Goal: Task Accomplishment & Management: Manage account settings

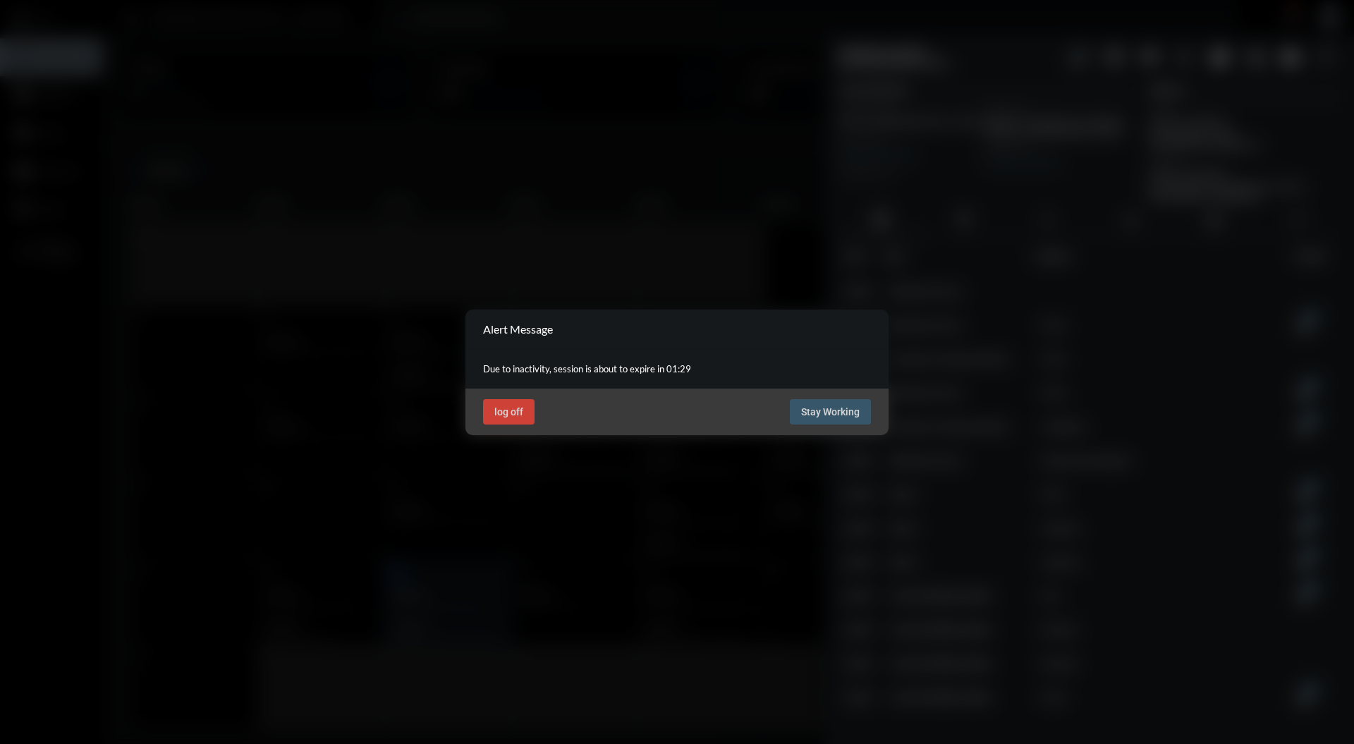
click at [846, 430] on div "log off Stay Working" at bounding box center [677, 412] width 423 height 47
click at [852, 426] on div "log off Stay Working" at bounding box center [677, 412] width 423 height 47
click at [849, 423] on button "Stay Working" at bounding box center [830, 411] width 81 height 25
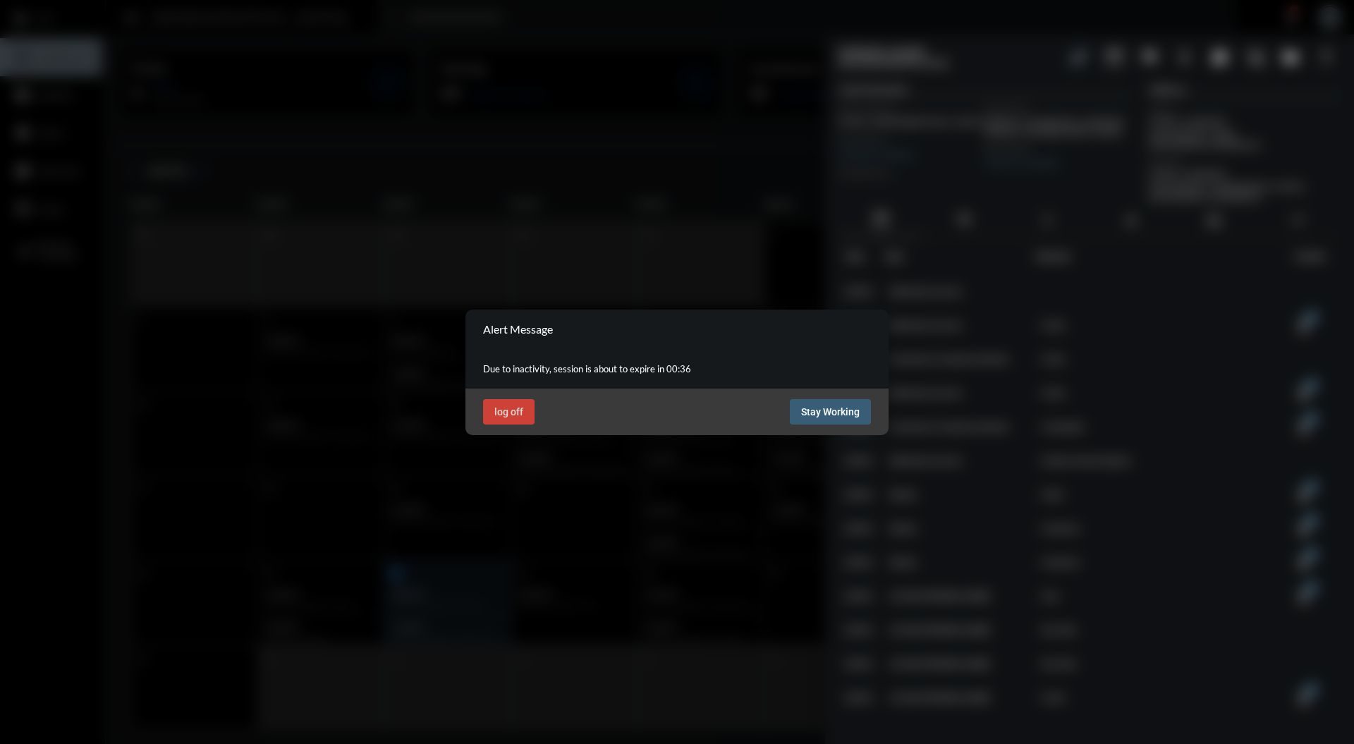
click at [837, 416] on span "Stay Working" at bounding box center [830, 411] width 59 height 11
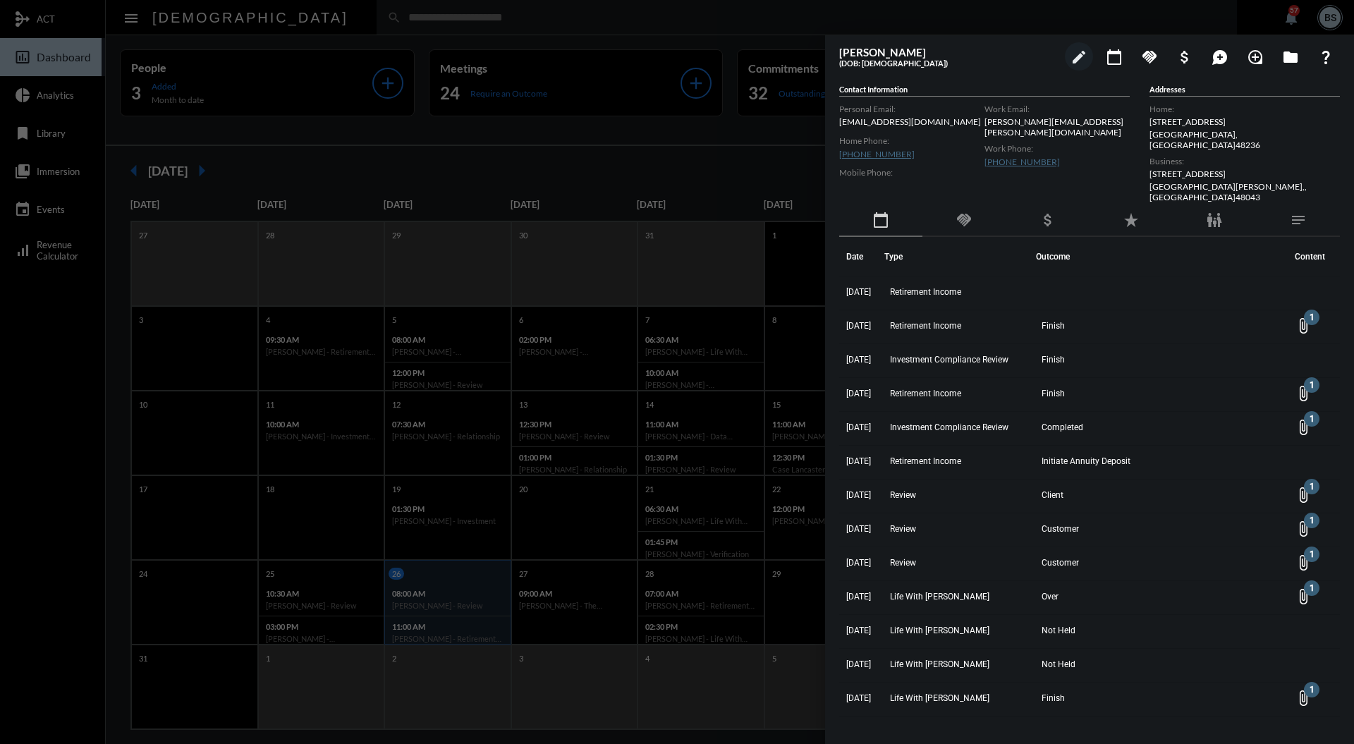
click at [388, 15] on div at bounding box center [677, 372] width 1354 height 744
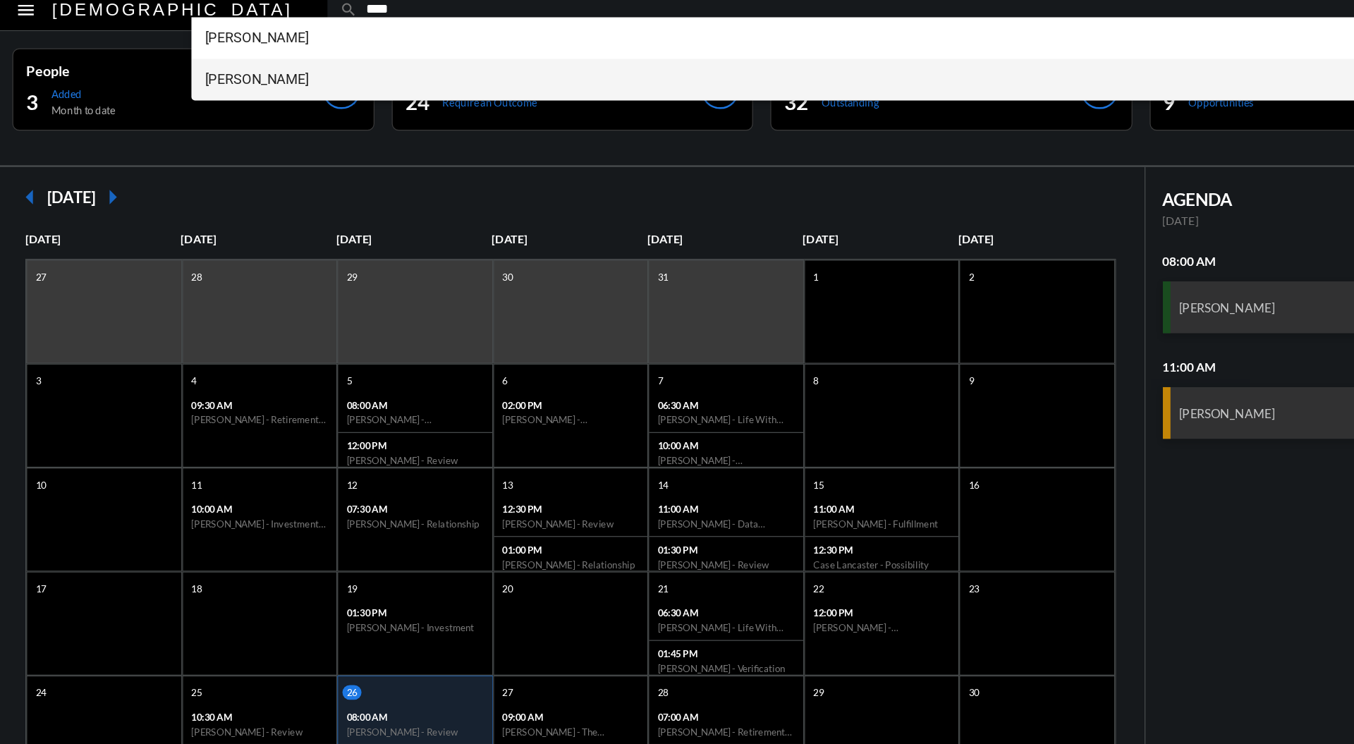
type input "****"
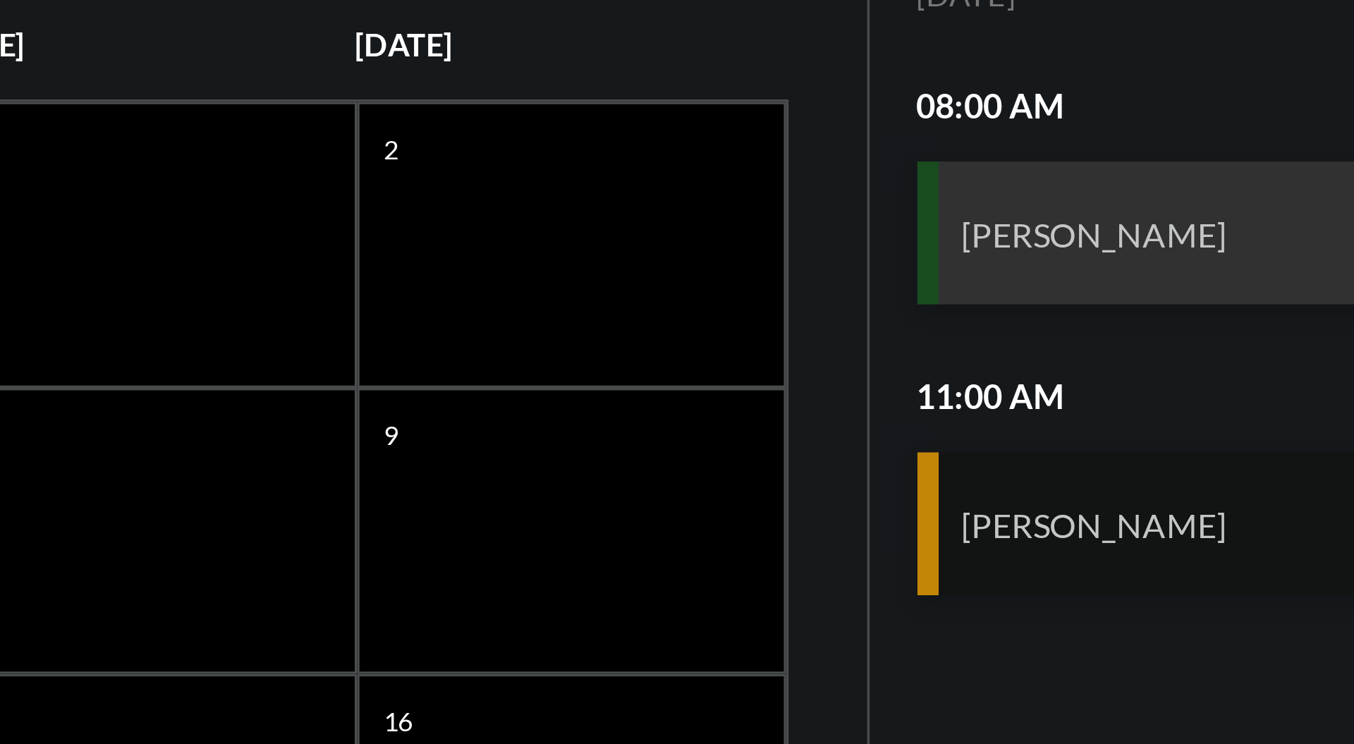
click at [1080, 341] on h3 "[PERSON_NAME]" at bounding box center [1109, 347] width 78 height 12
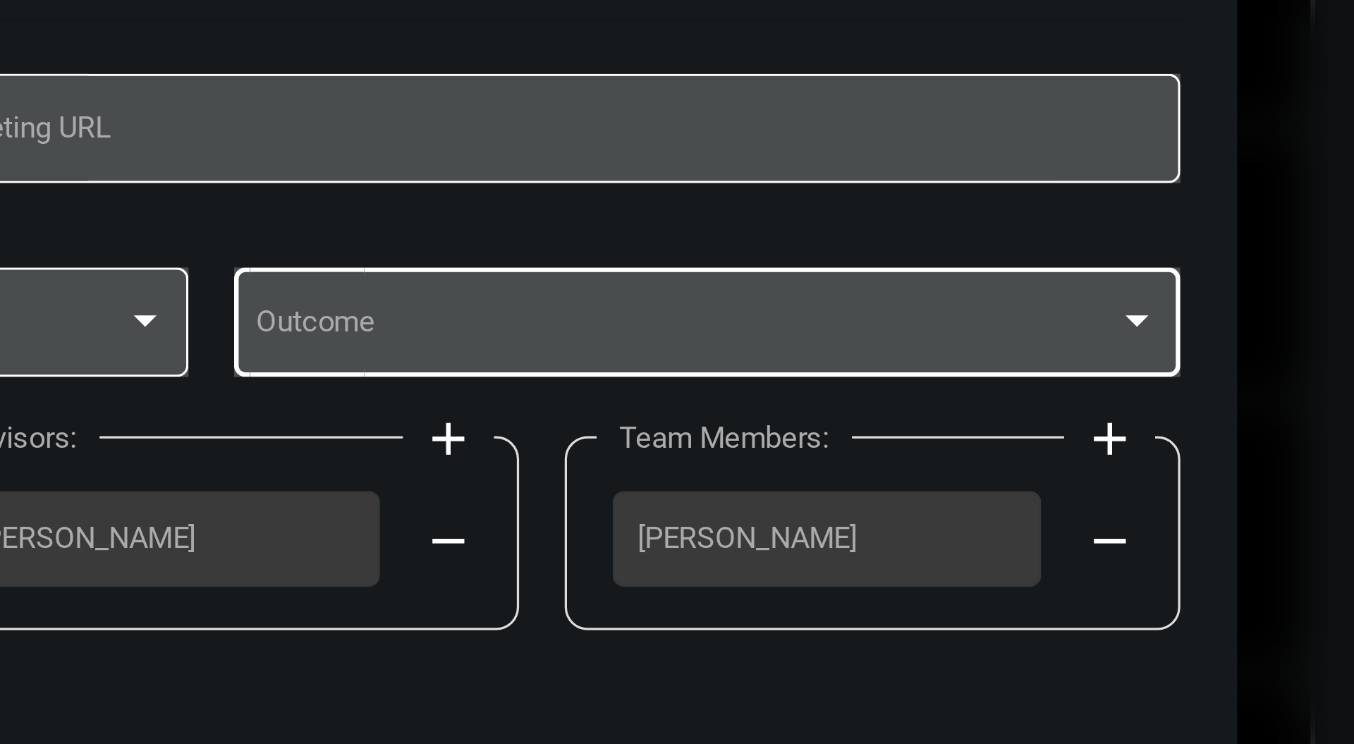
click at [968, 370] on div at bounding box center [963, 366] width 13 height 11
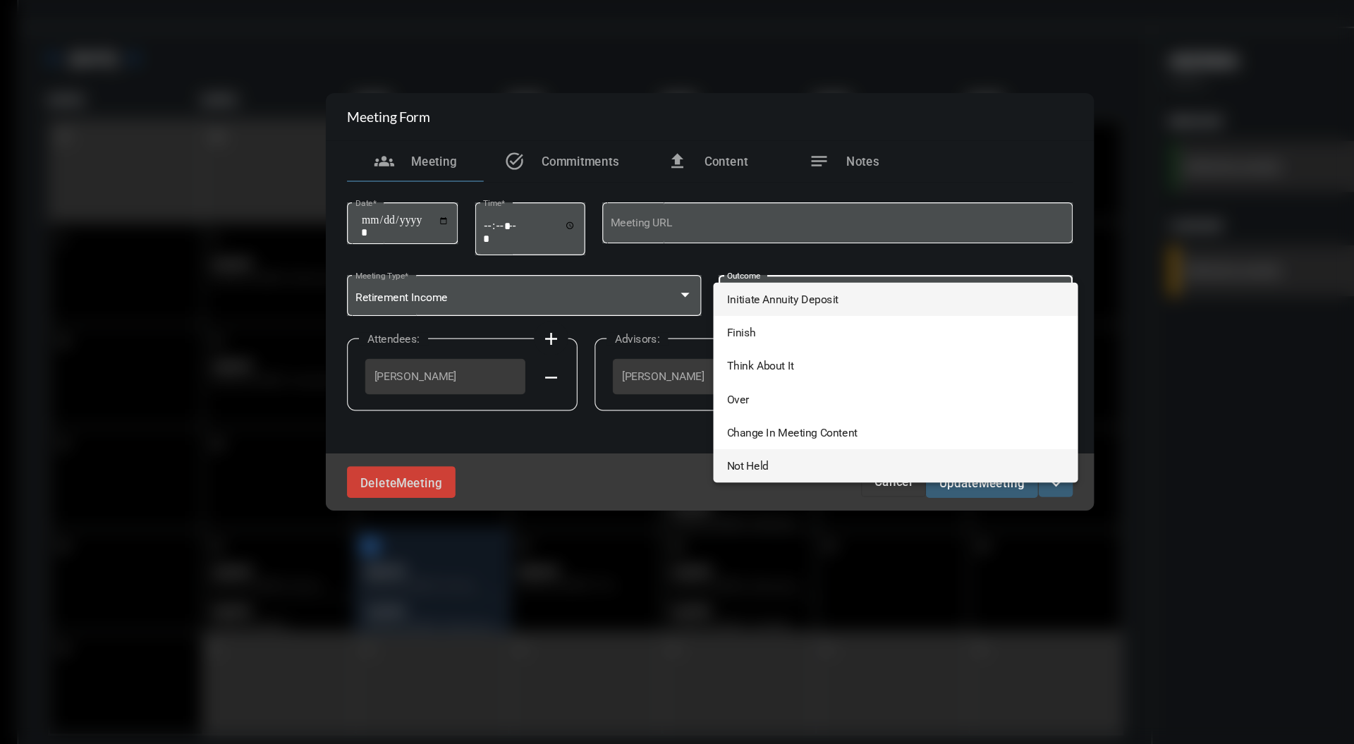
click at [758, 509] on span "Not Held" at bounding box center [830, 508] width 279 height 28
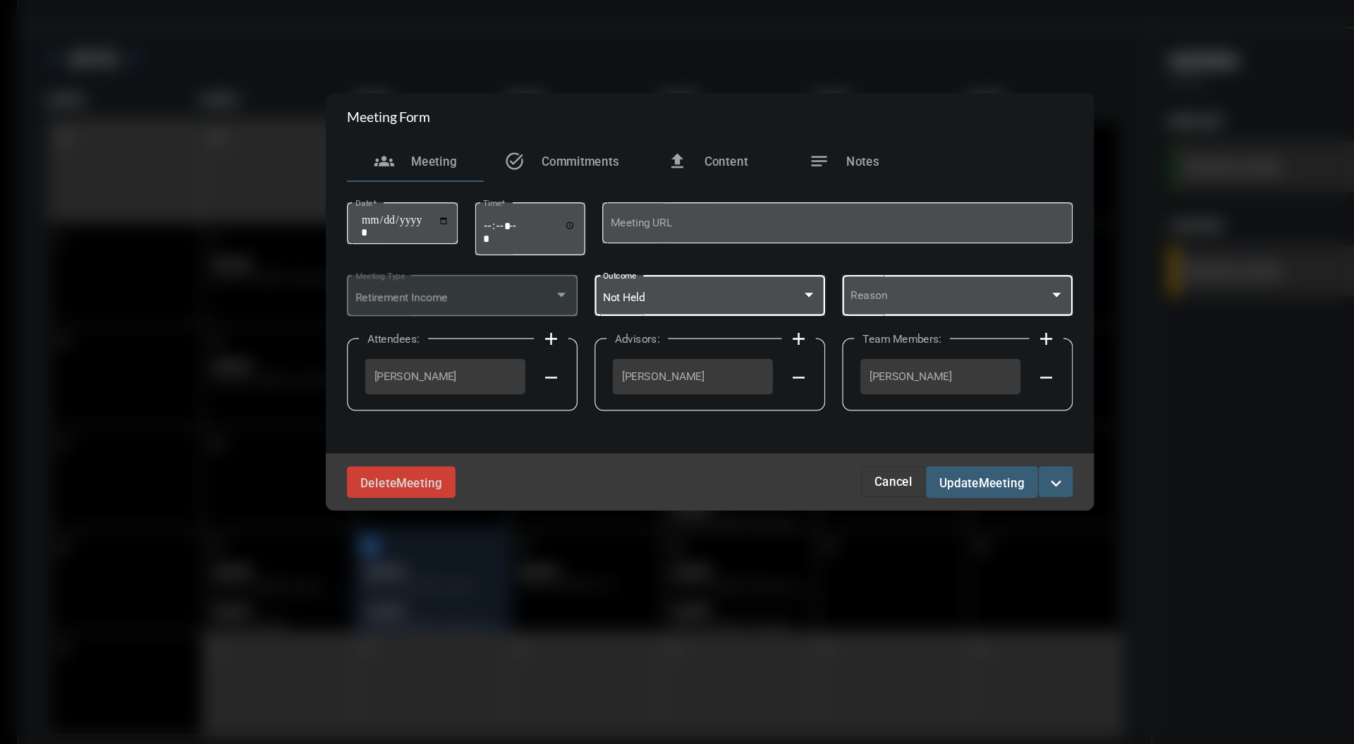
click at [969, 373] on div at bounding box center [882, 369] width 177 height 11
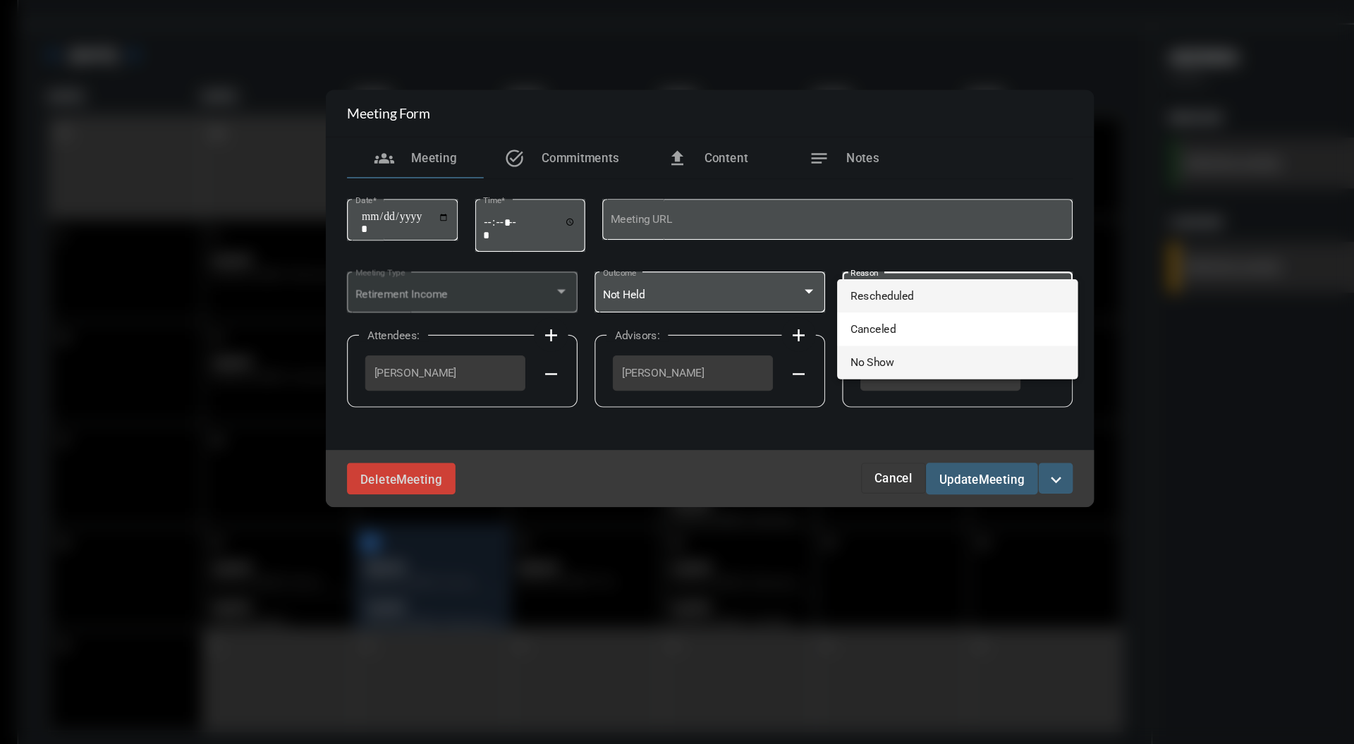
click at [852, 433] on span "No Show" at bounding box center [882, 425] width 177 height 28
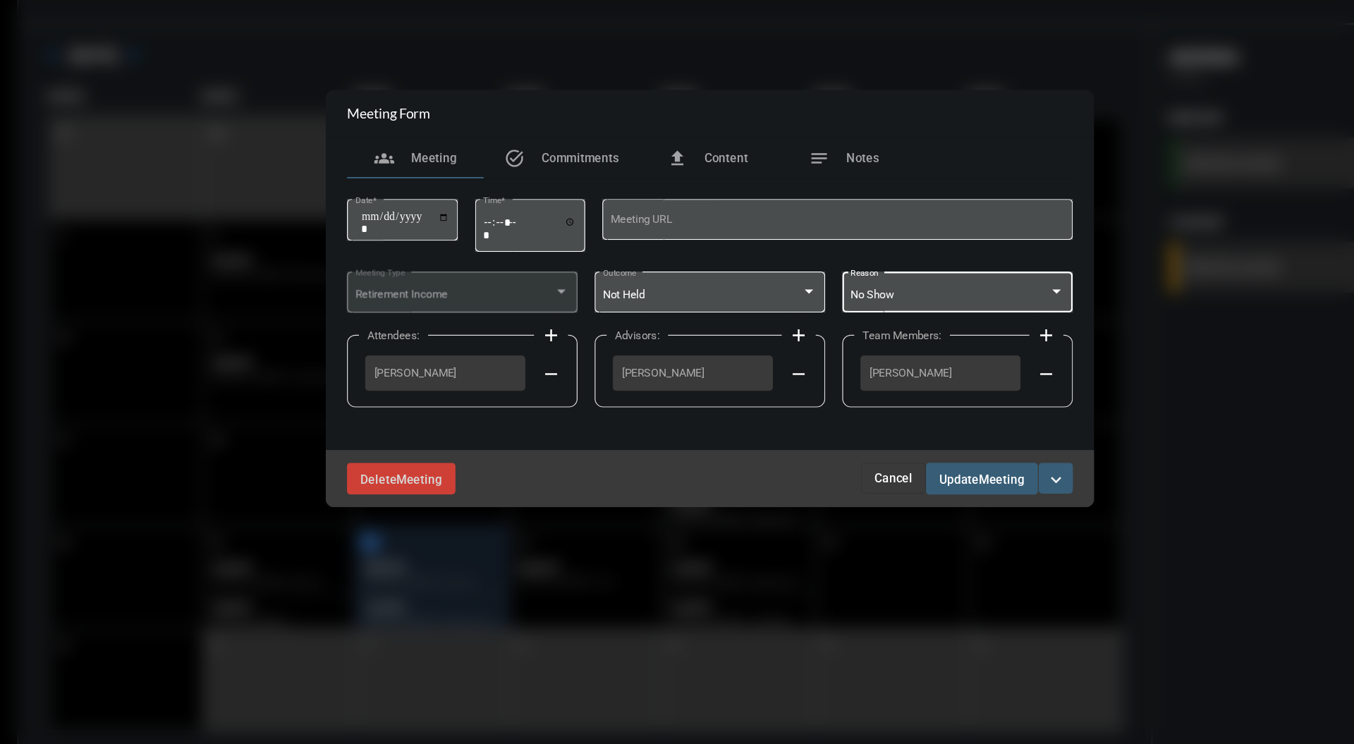
click at [933, 526] on button "Update Meeting" at bounding box center [902, 521] width 92 height 26
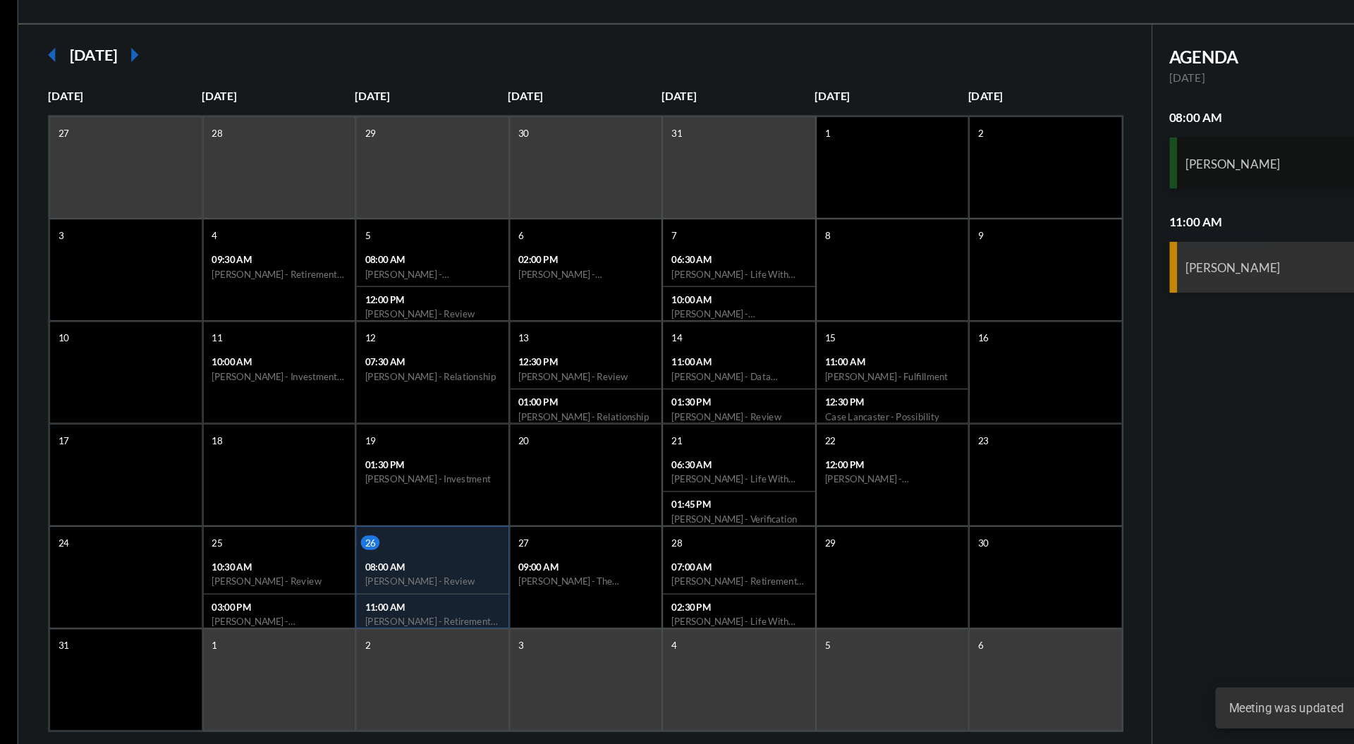
click at [1144, 272] on div "[PERSON_NAME] Review" at bounding box center [1195, 260] width 277 height 42
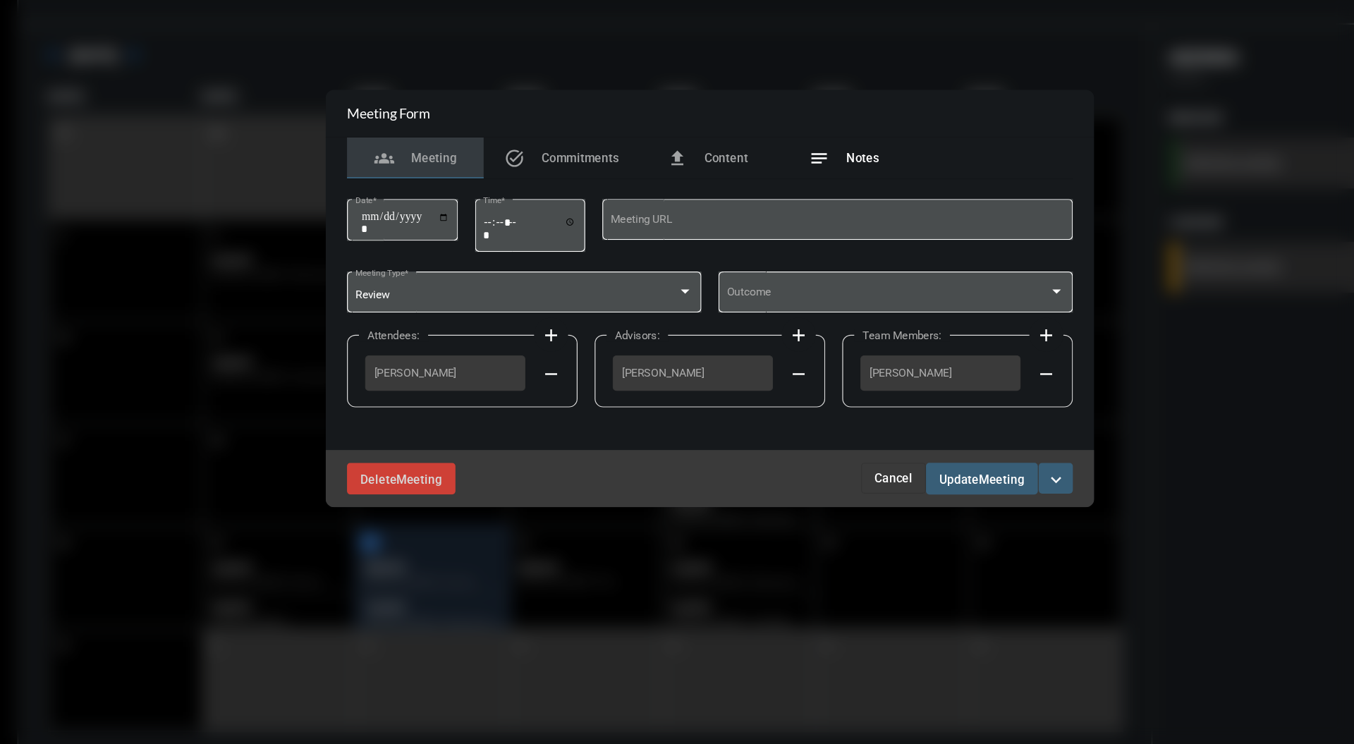
click at [794, 268] on div "notes Notes" at bounding box center [787, 256] width 113 height 34
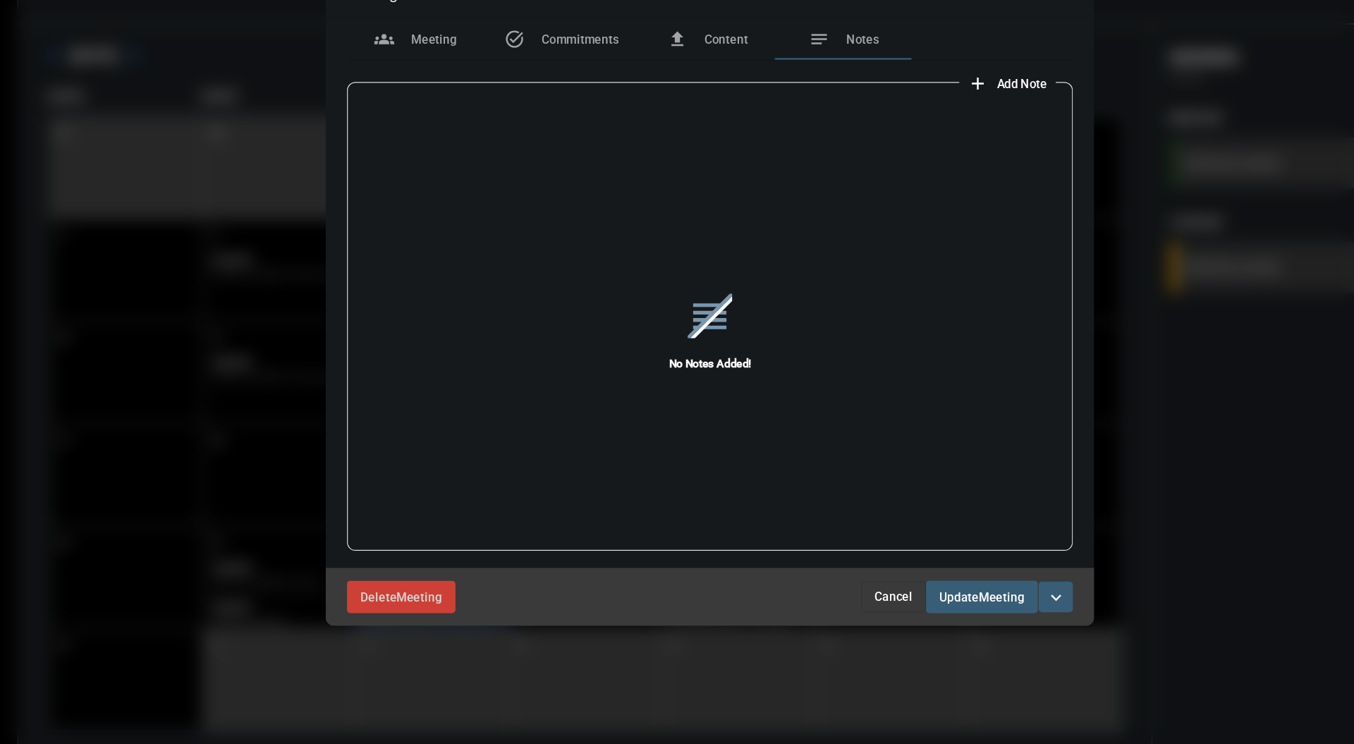
click at [941, 198] on span "Add Note" at bounding box center [935, 194] width 42 height 11
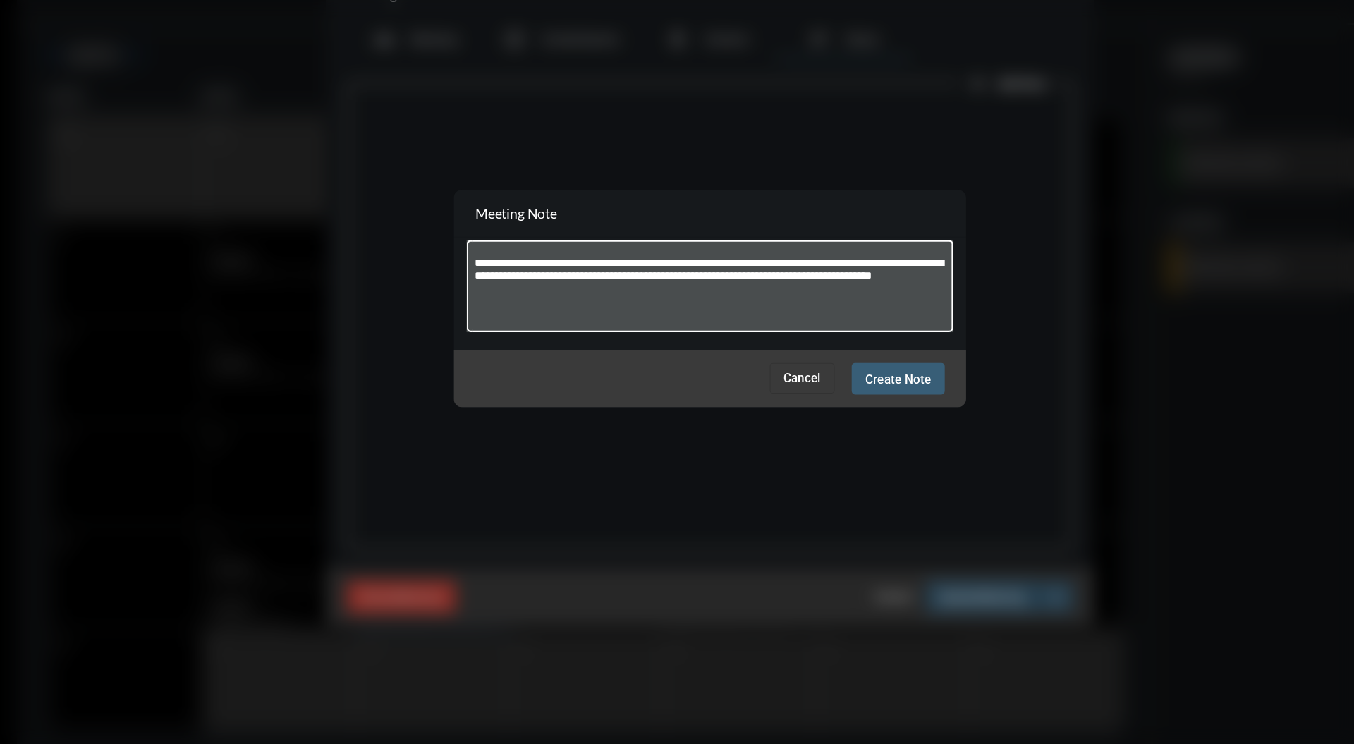
click at [487, 339] on textarea "**********" at bounding box center [677, 364] width 389 height 56
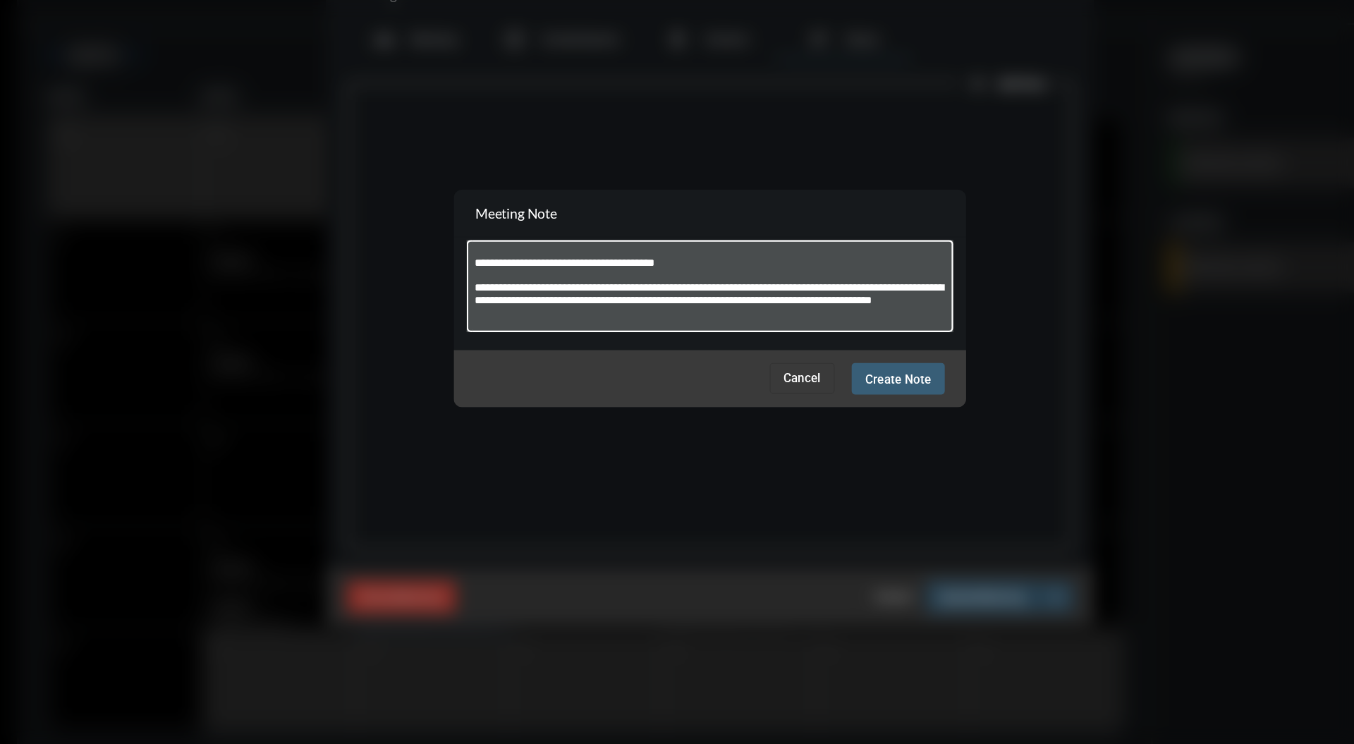
type textarea "**********"
click at [825, 435] on span "Create Note" at bounding box center [833, 438] width 54 height 11
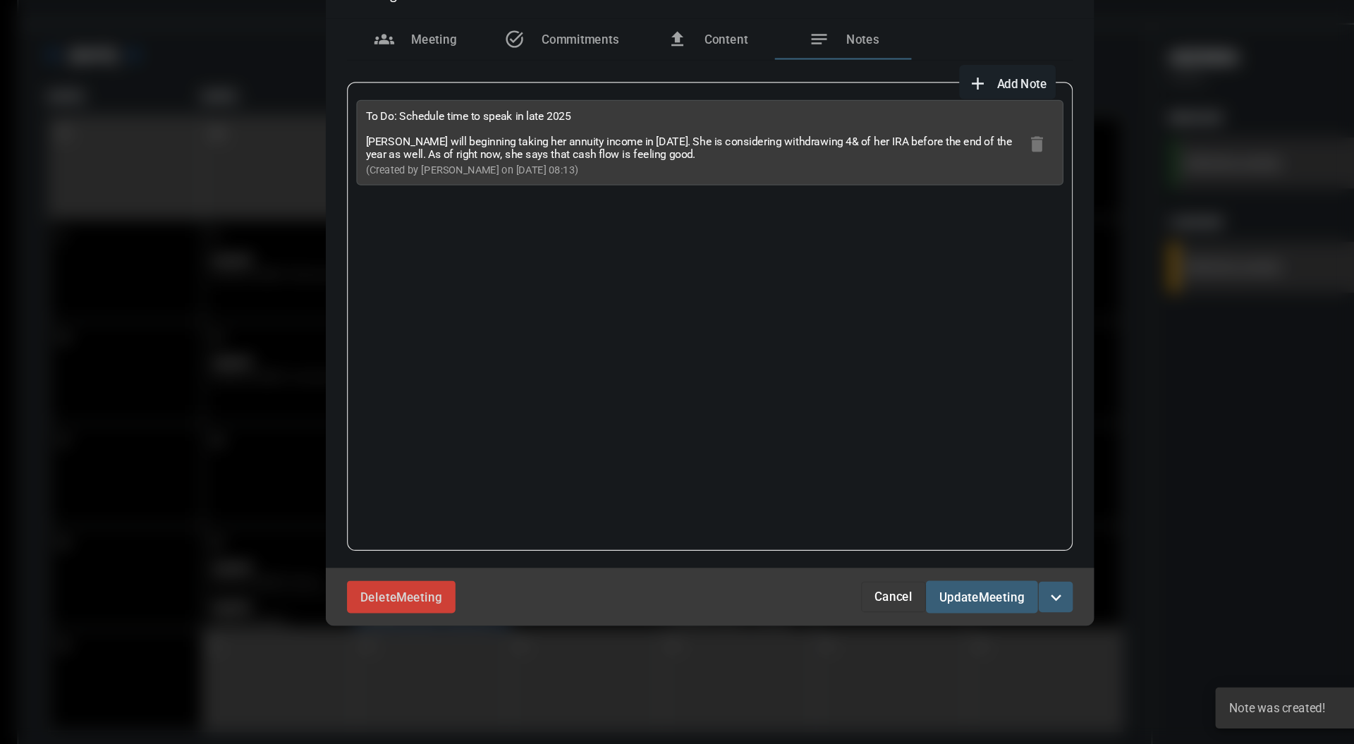
click at [910, 628] on button "Update Meeting" at bounding box center [902, 618] width 92 height 26
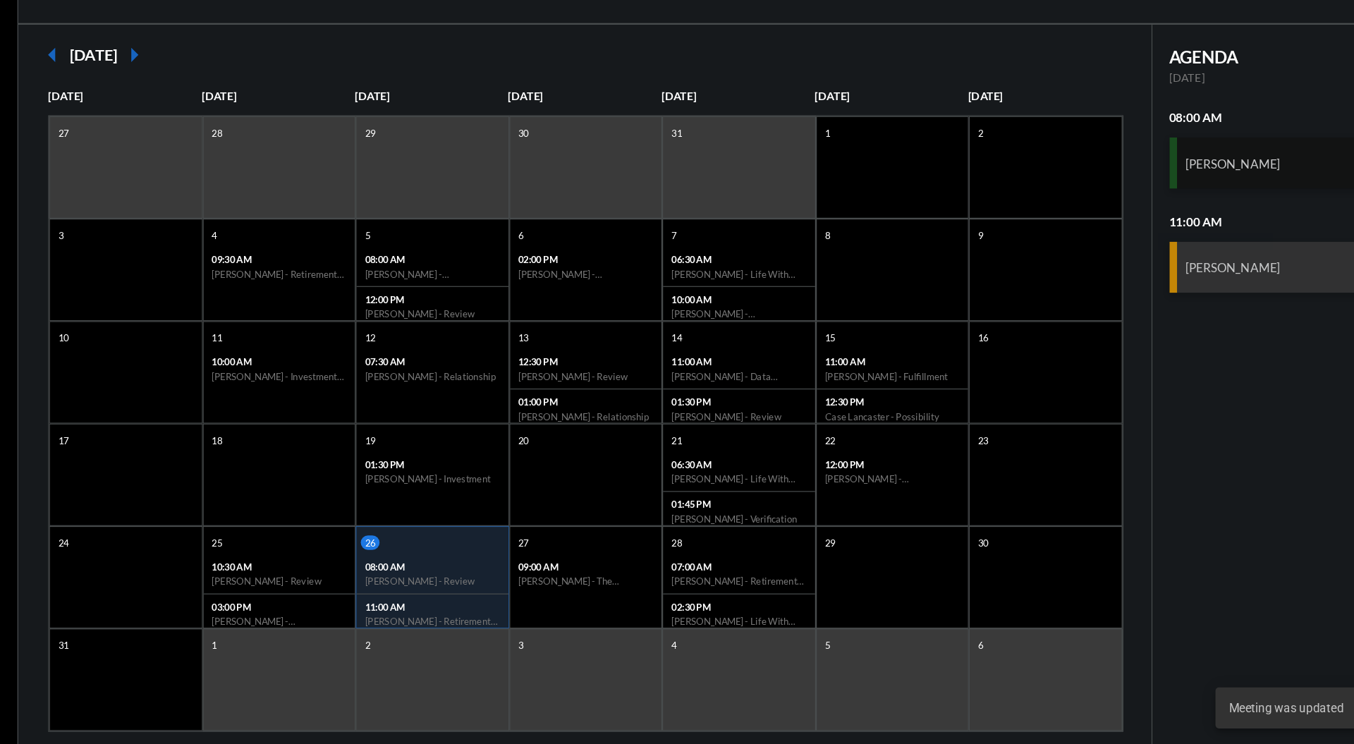
click at [1152, 245] on div "[PERSON_NAME] Review" at bounding box center [1195, 260] width 277 height 42
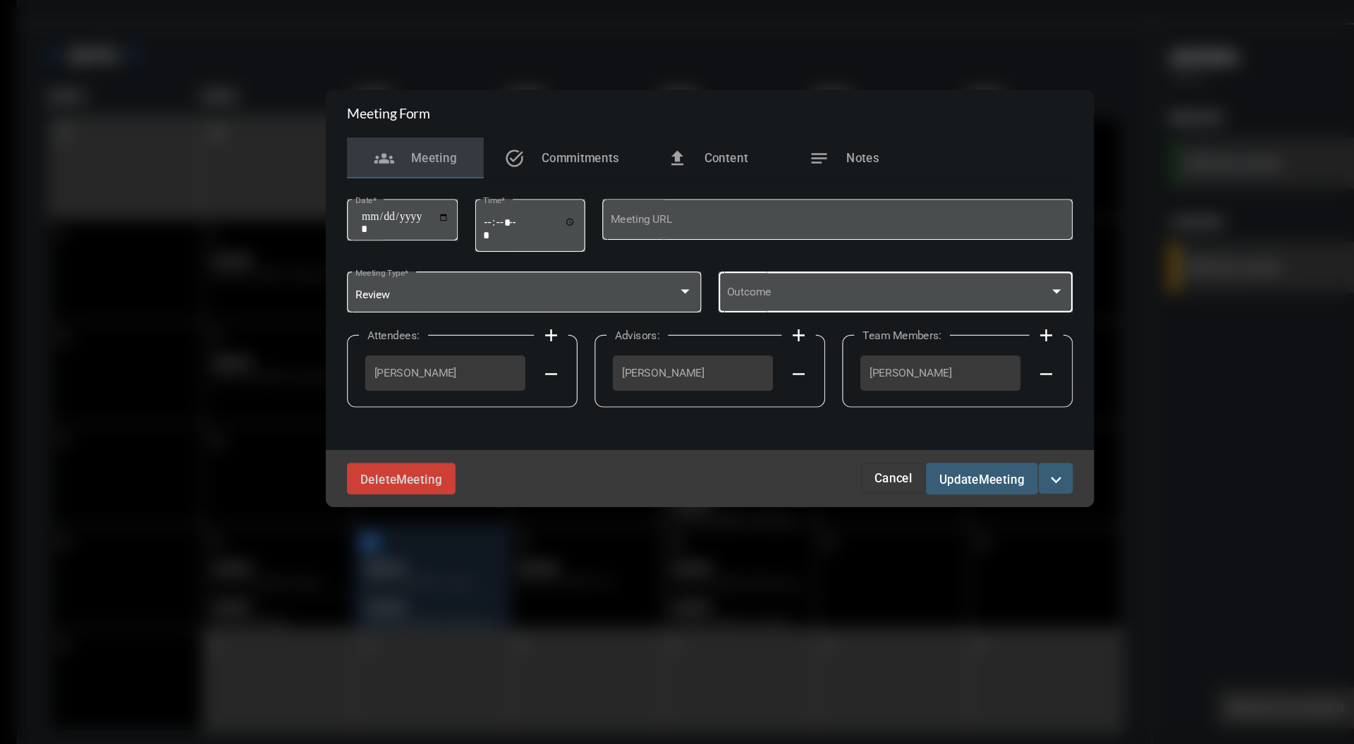
click at [954, 370] on span at bounding box center [824, 369] width 267 height 11
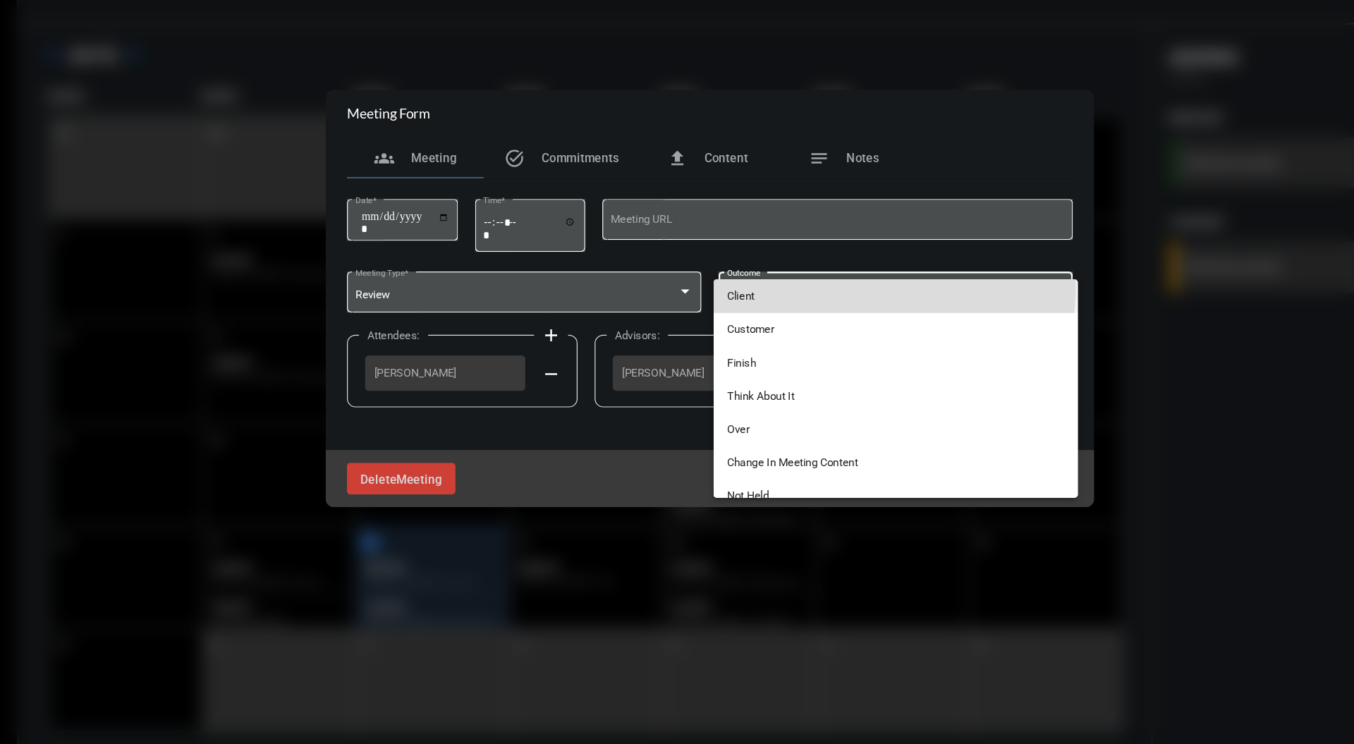
click at [780, 363] on span "Client" at bounding box center [830, 370] width 279 height 28
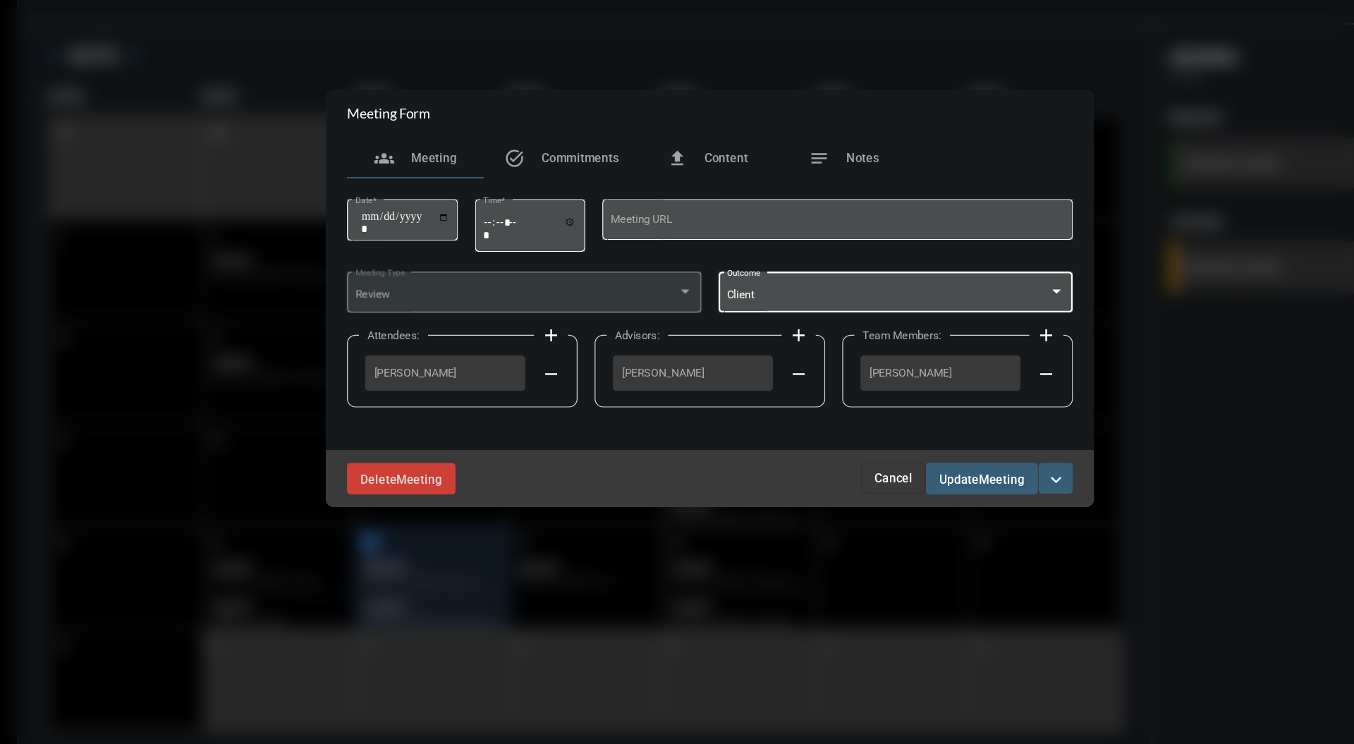
click at [928, 525] on span "Meeting" at bounding box center [917, 521] width 37 height 11
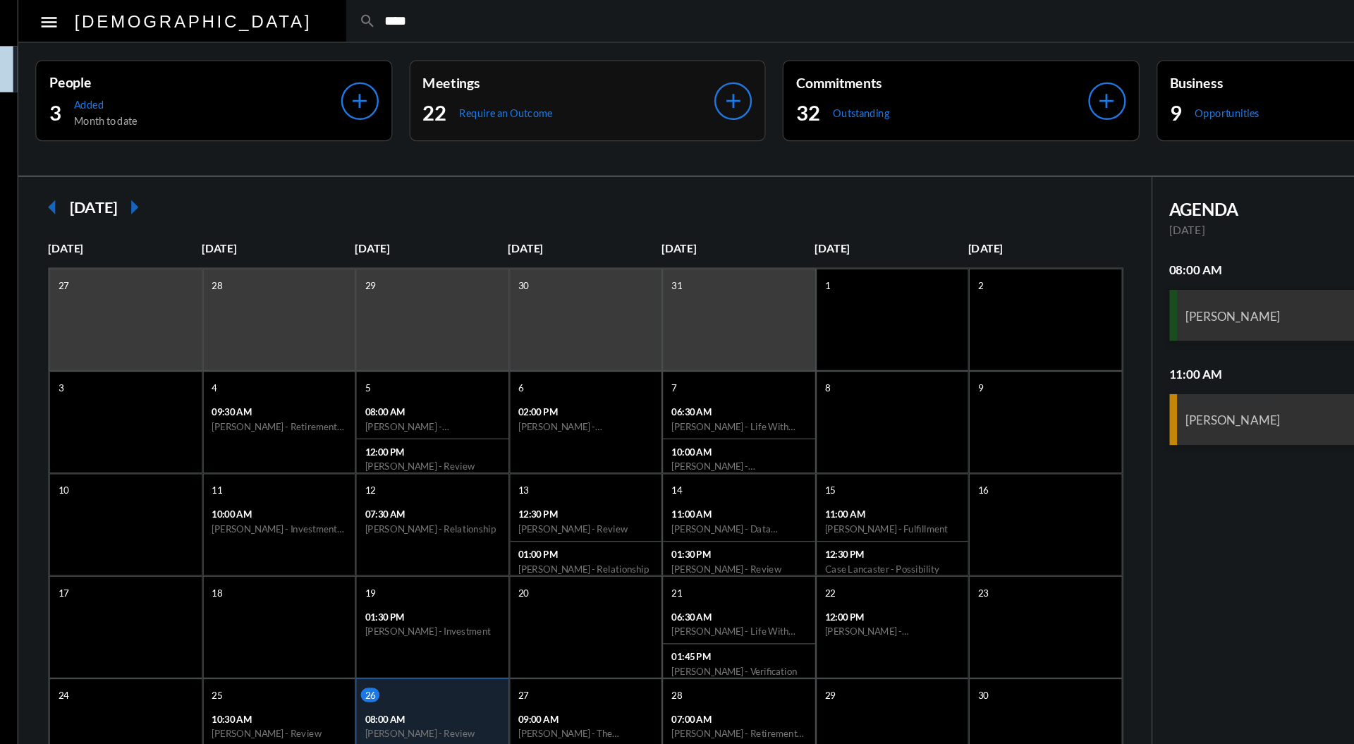
click at [622, 84] on div "22 Require an Outcome" at bounding box center [560, 93] width 241 height 23
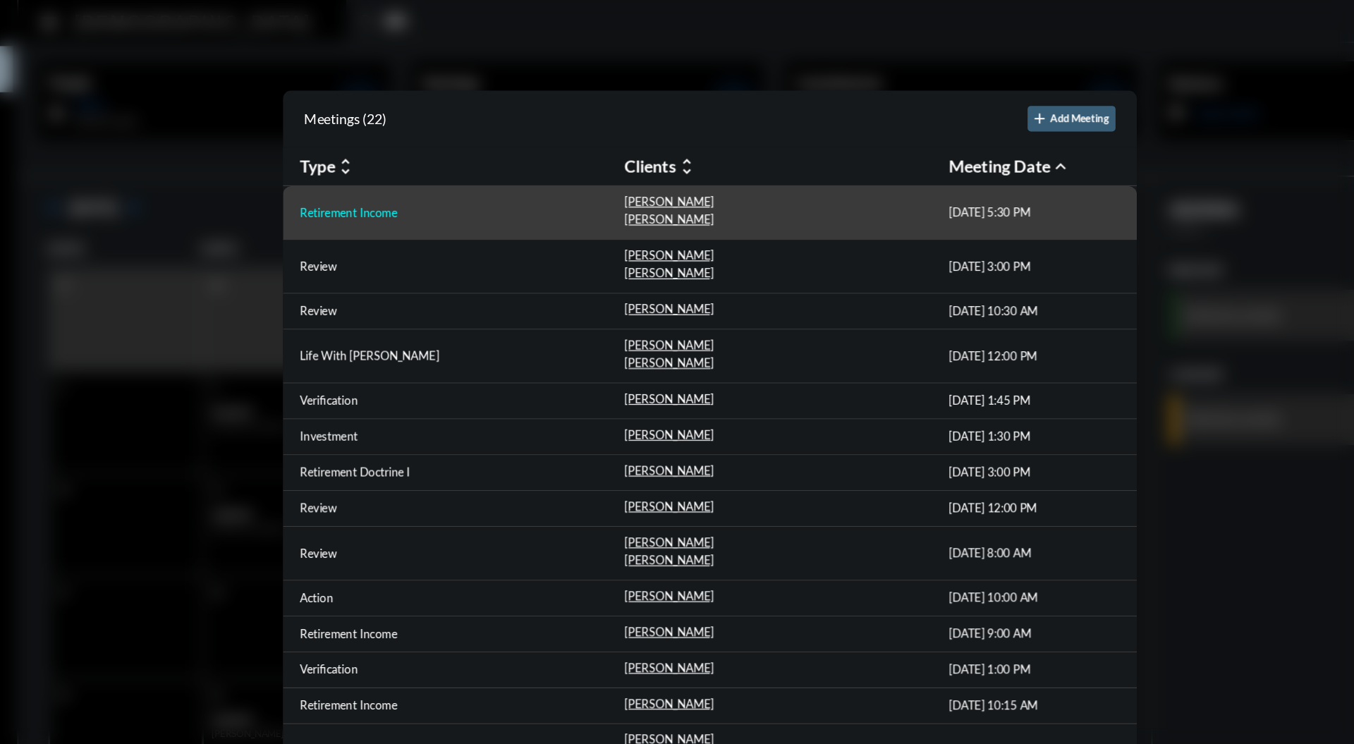
click at [404, 174] on p "Retirement Income" at bounding box center [379, 175] width 80 height 11
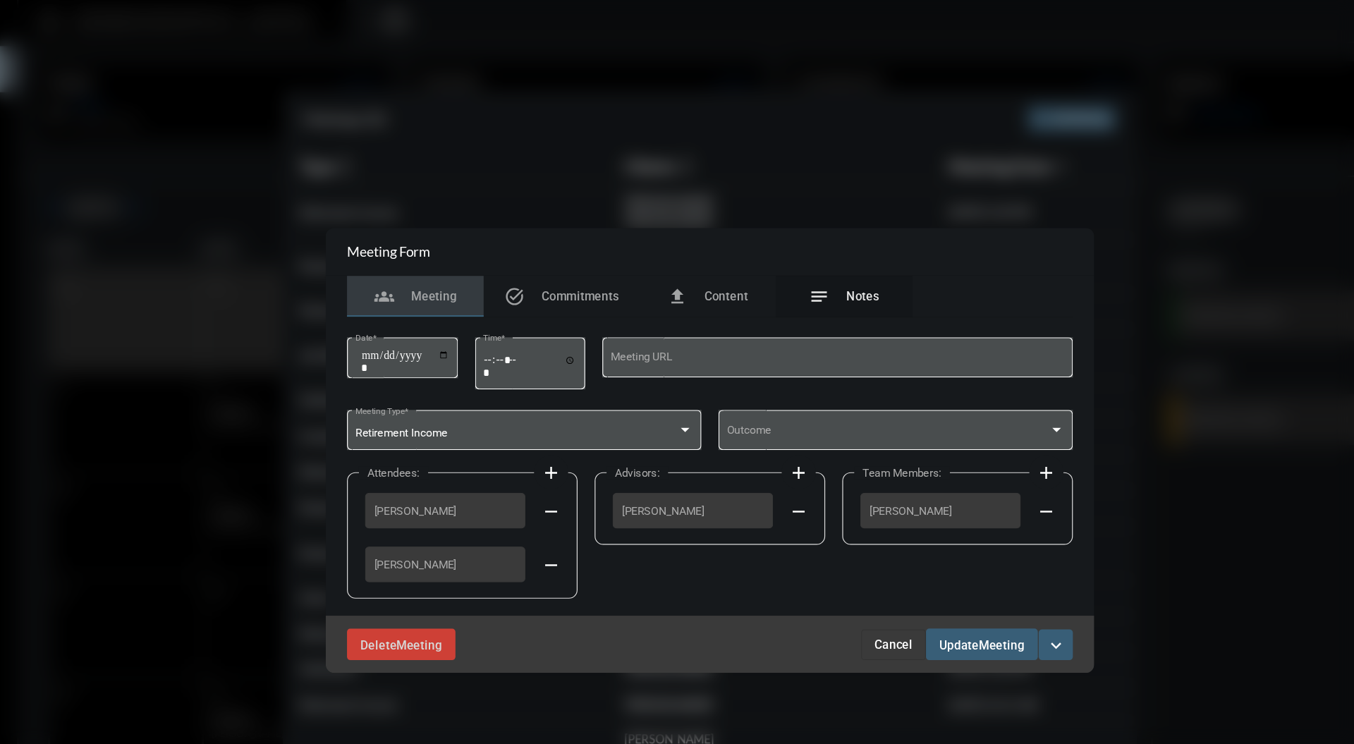
click at [820, 252] on div "notes Notes" at bounding box center [787, 245] width 113 height 34
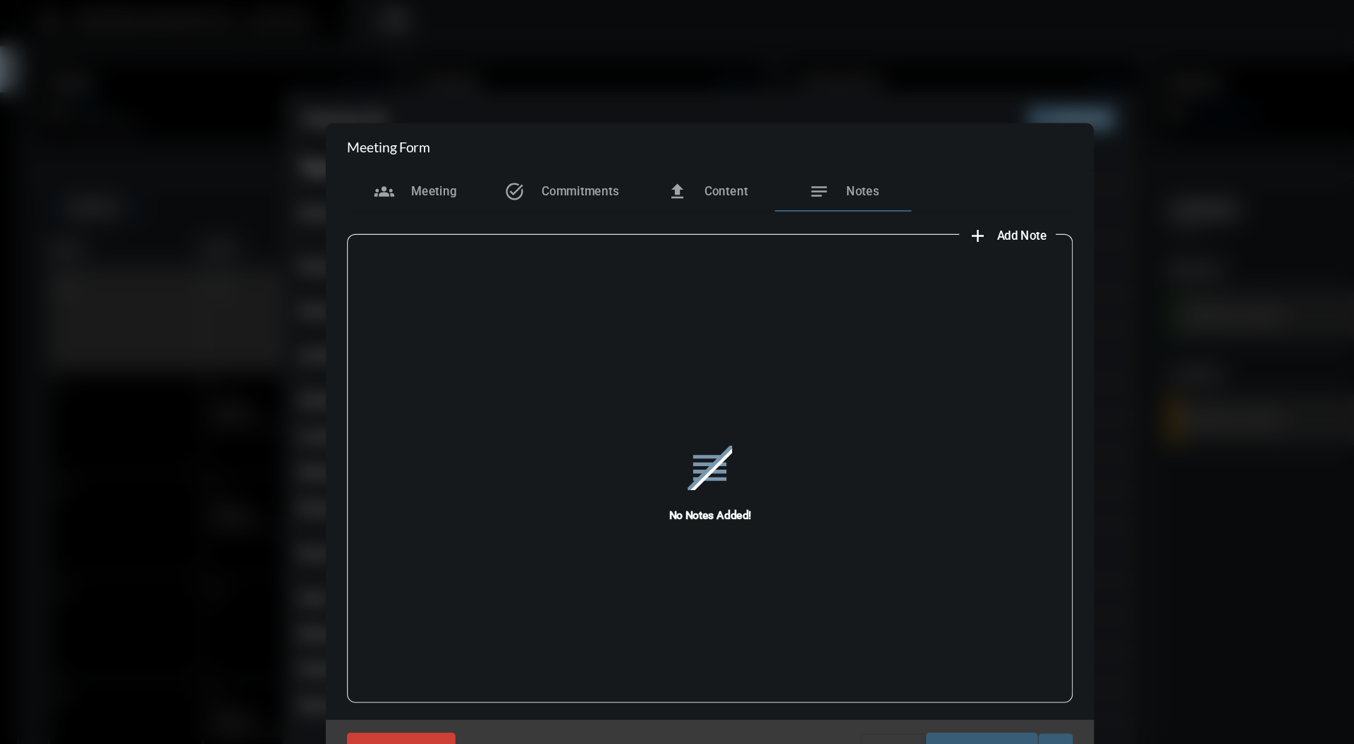
click at [940, 203] on button "add Add Note" at bounding box center [923, 193] width 80 height 28
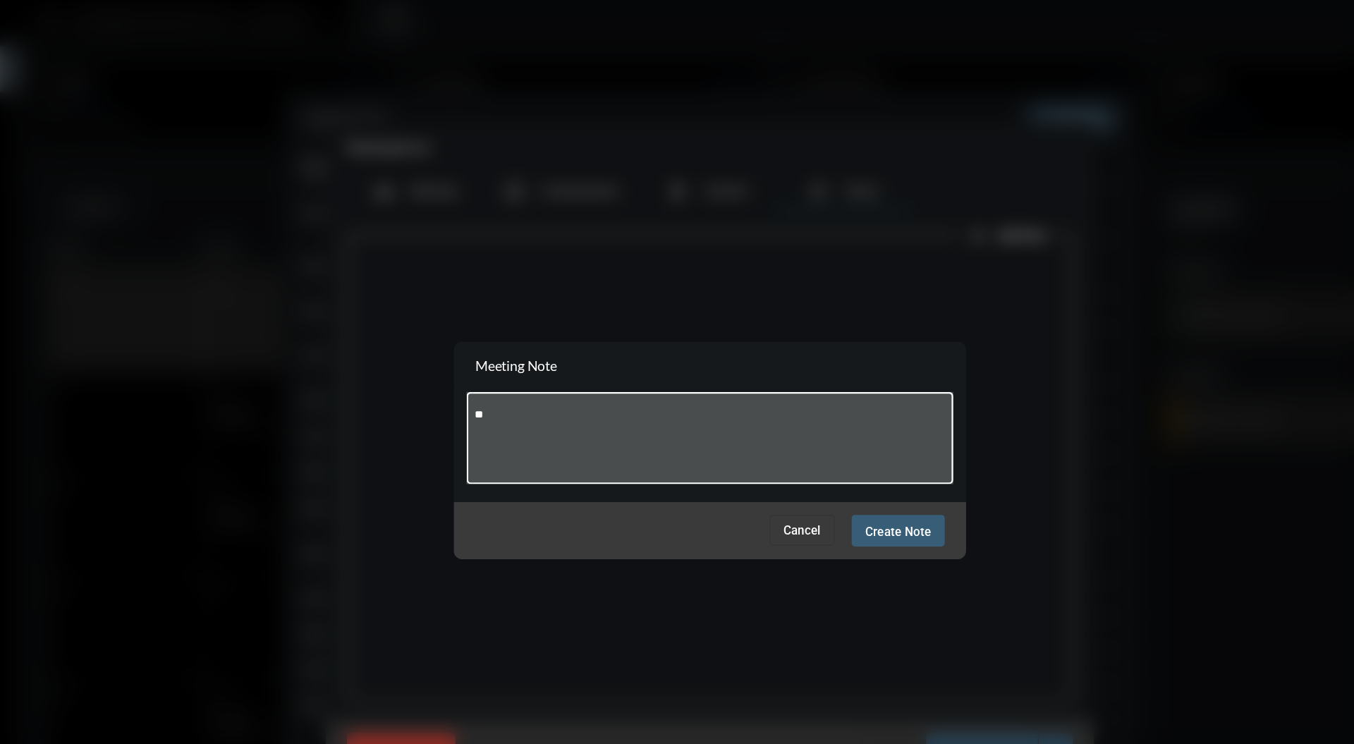
type textarea "*"
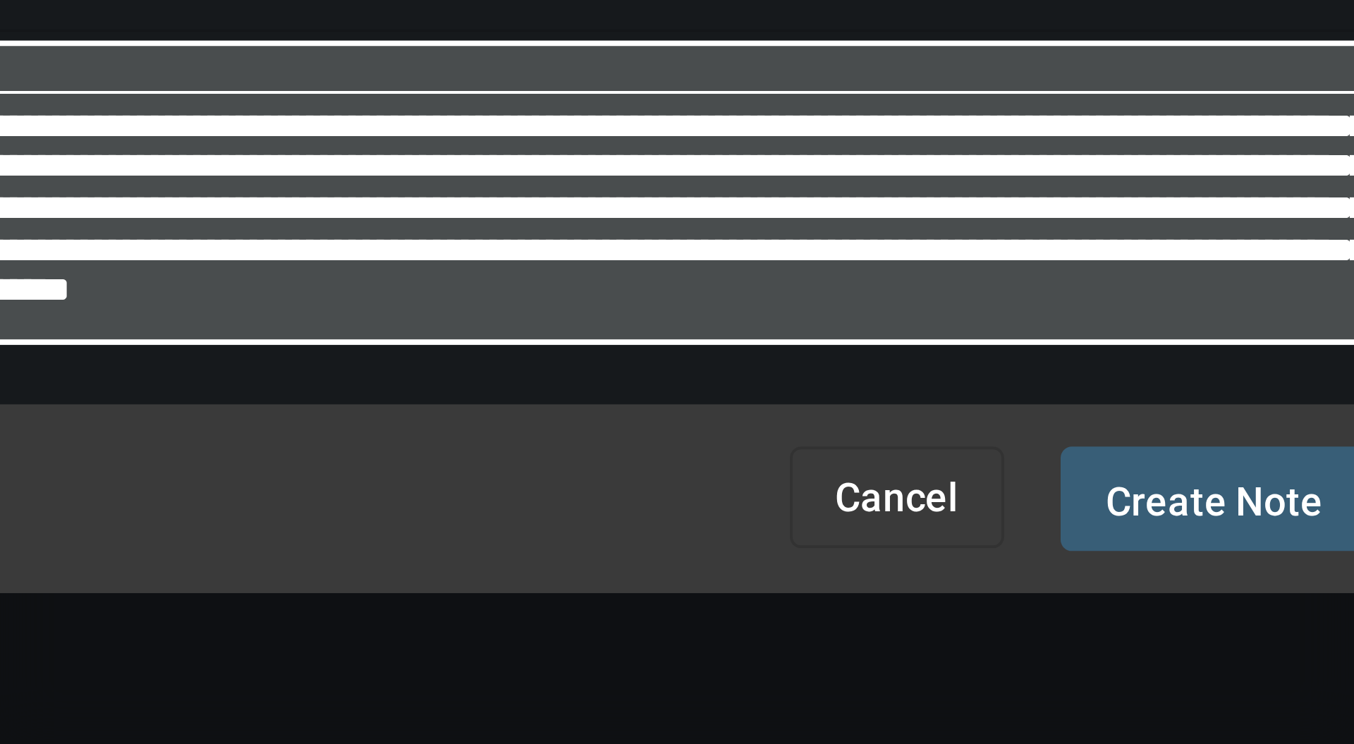
scroll to position [70, 0]
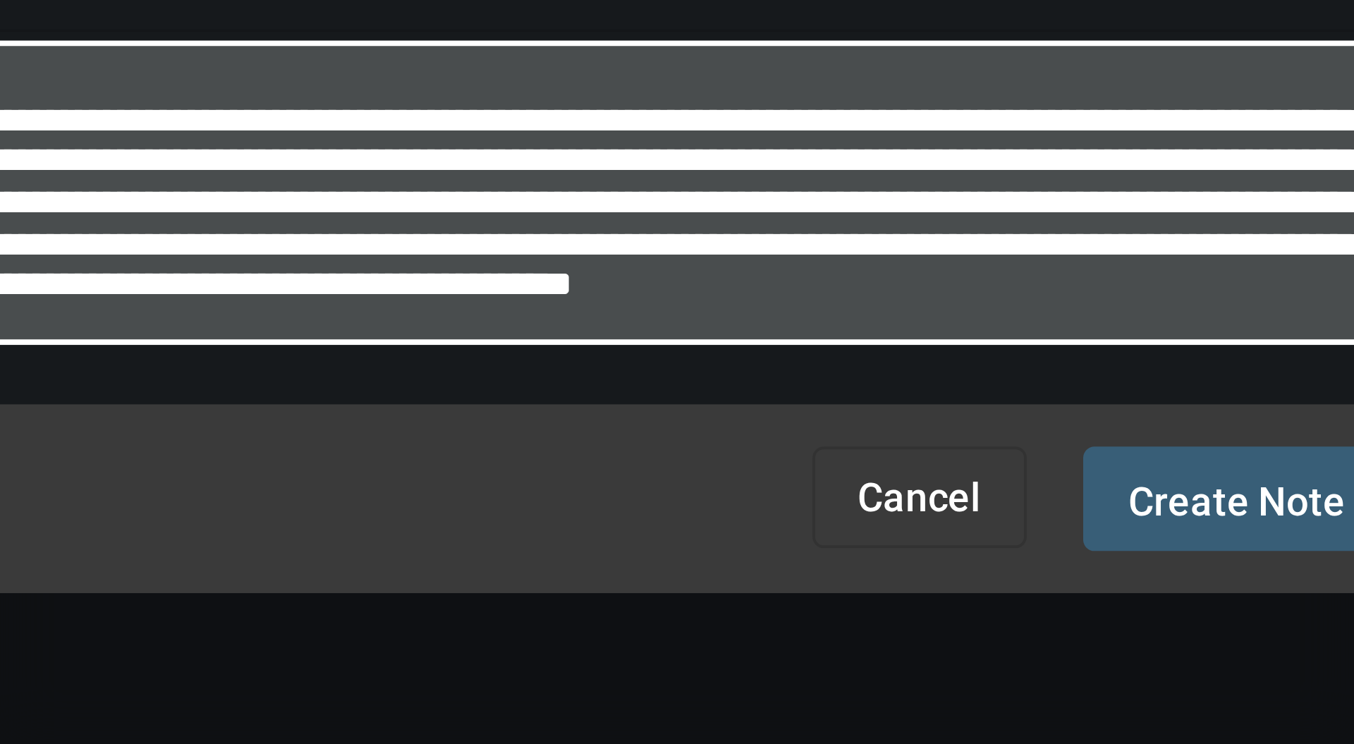
type textarea "**********"
click at [827, 447] on button "Create Note" at bounding box center [832, 438] width 77 height 26
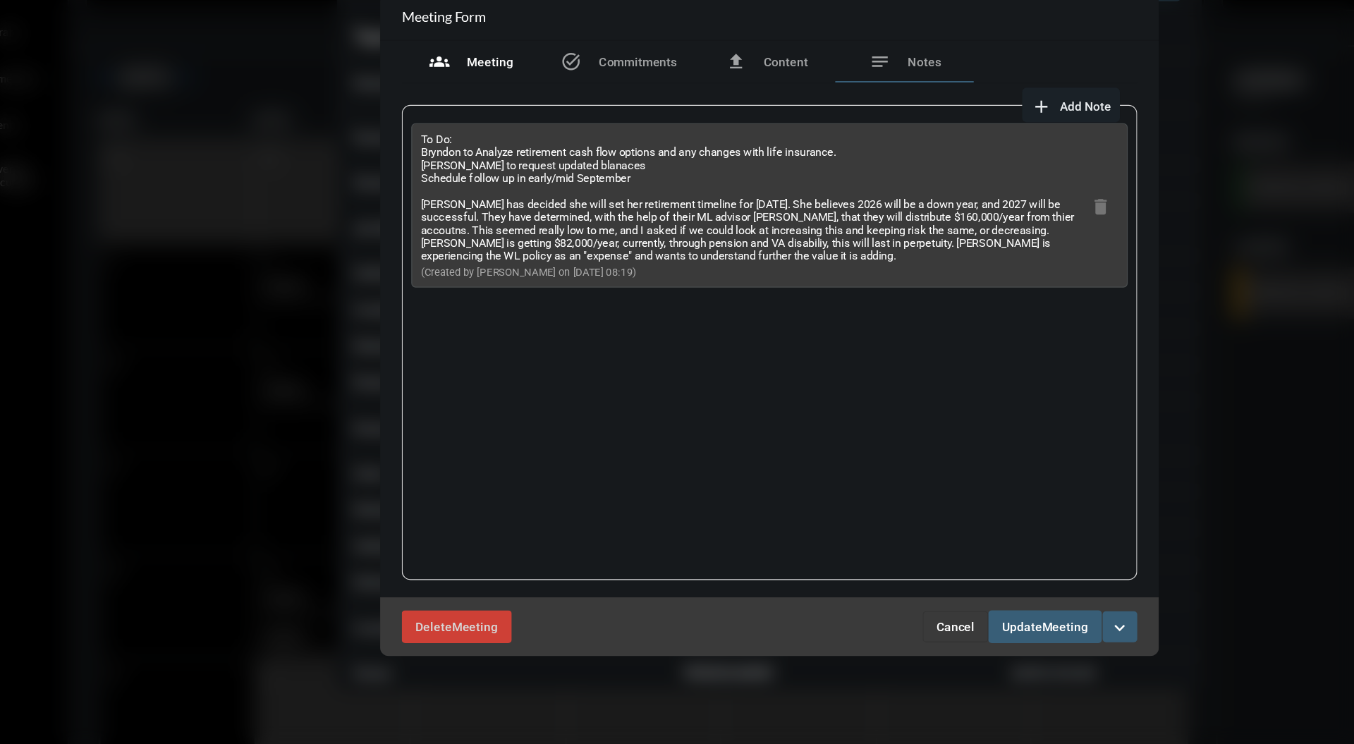
click at [429, 171] on div "groups Meeting" at bounding box center [433, 158] width 113 height 34
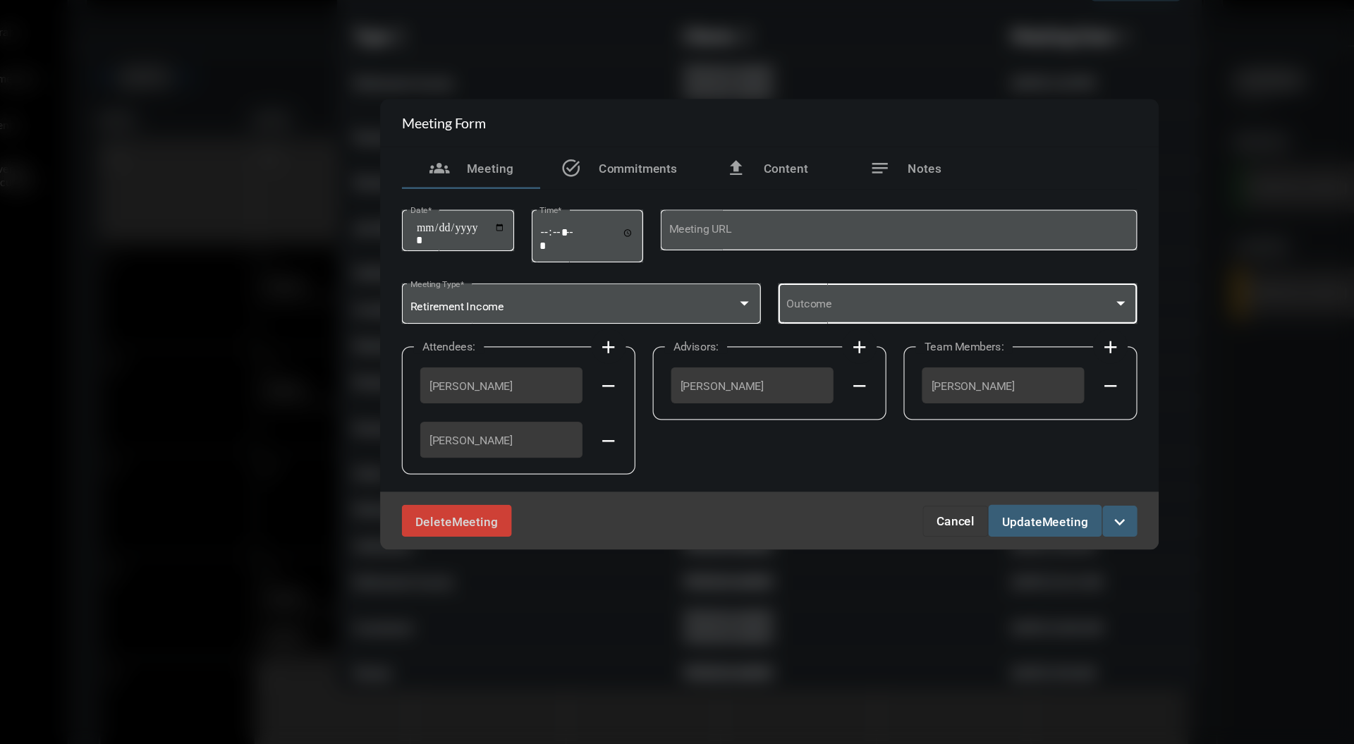
click at [964, 356] on div at bounding box center [963, 355] width 7 height 4
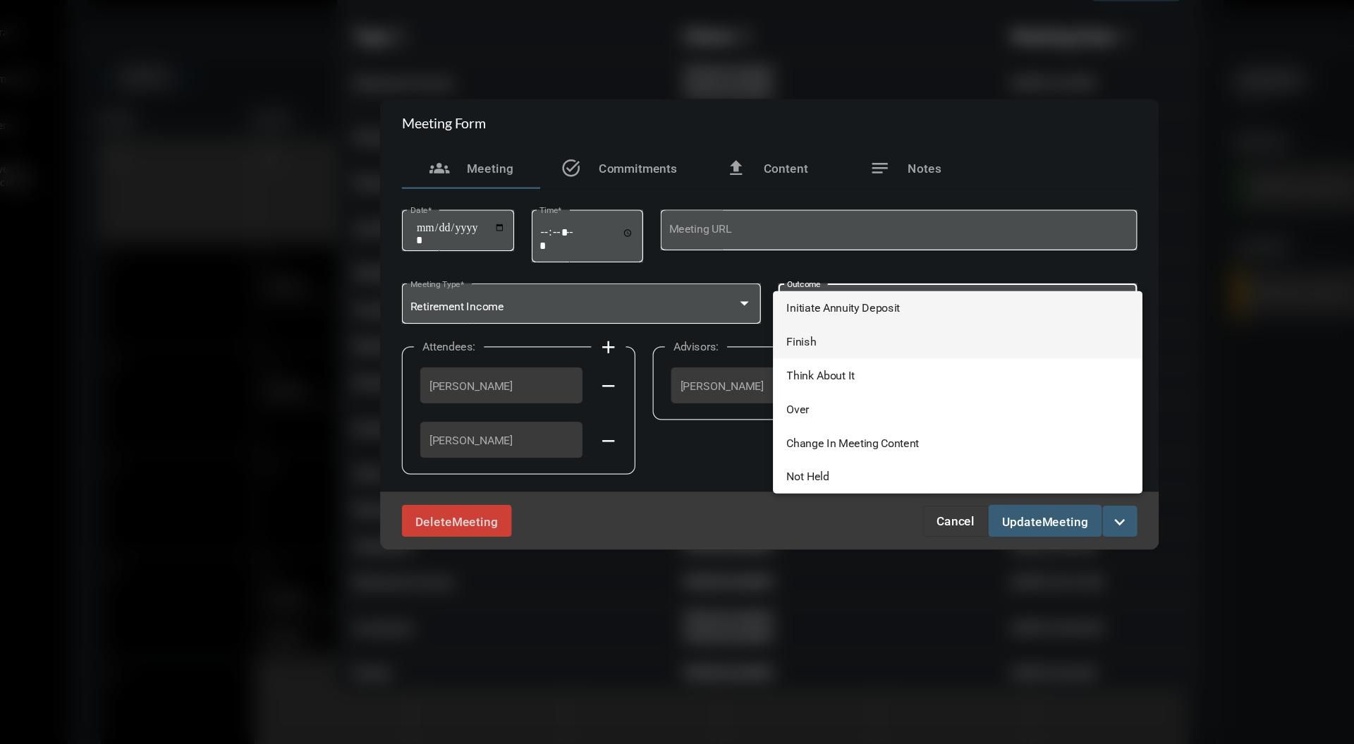
click at [758, 384] on span "Finish" at bounding box center [830, 386] width 279 height 28
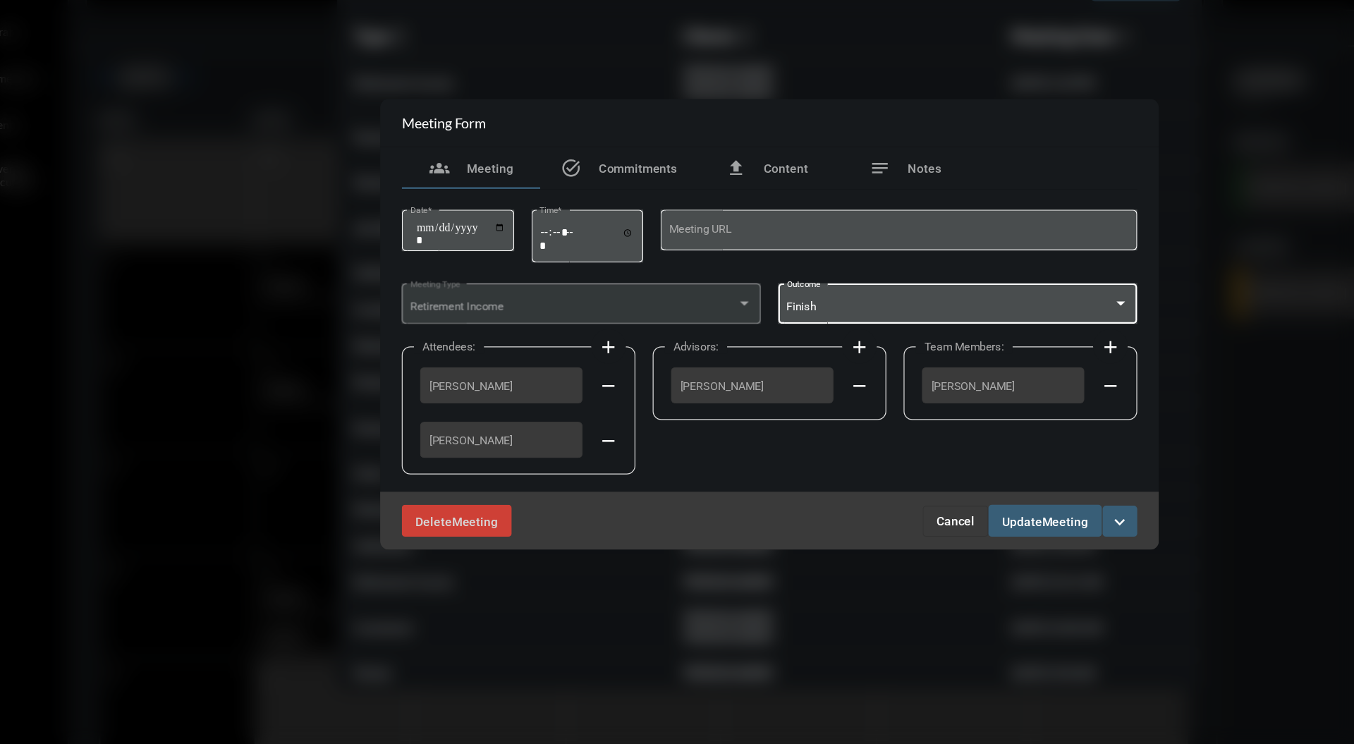
click at [928, 528] on span "Meeting" at bounding box center [917, 532] width 37 height 11
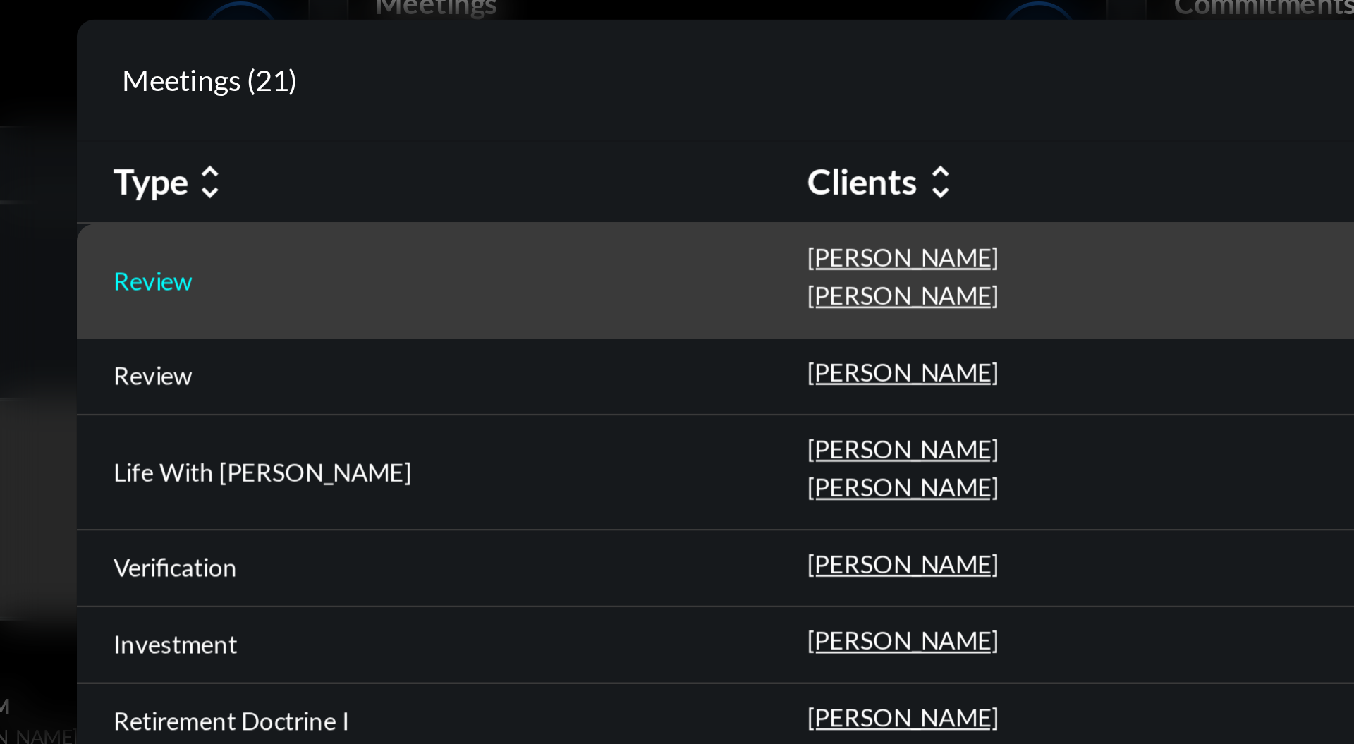
click at [360, 176] on p "Review" at bounding box center [354, 175] width 30 height 11
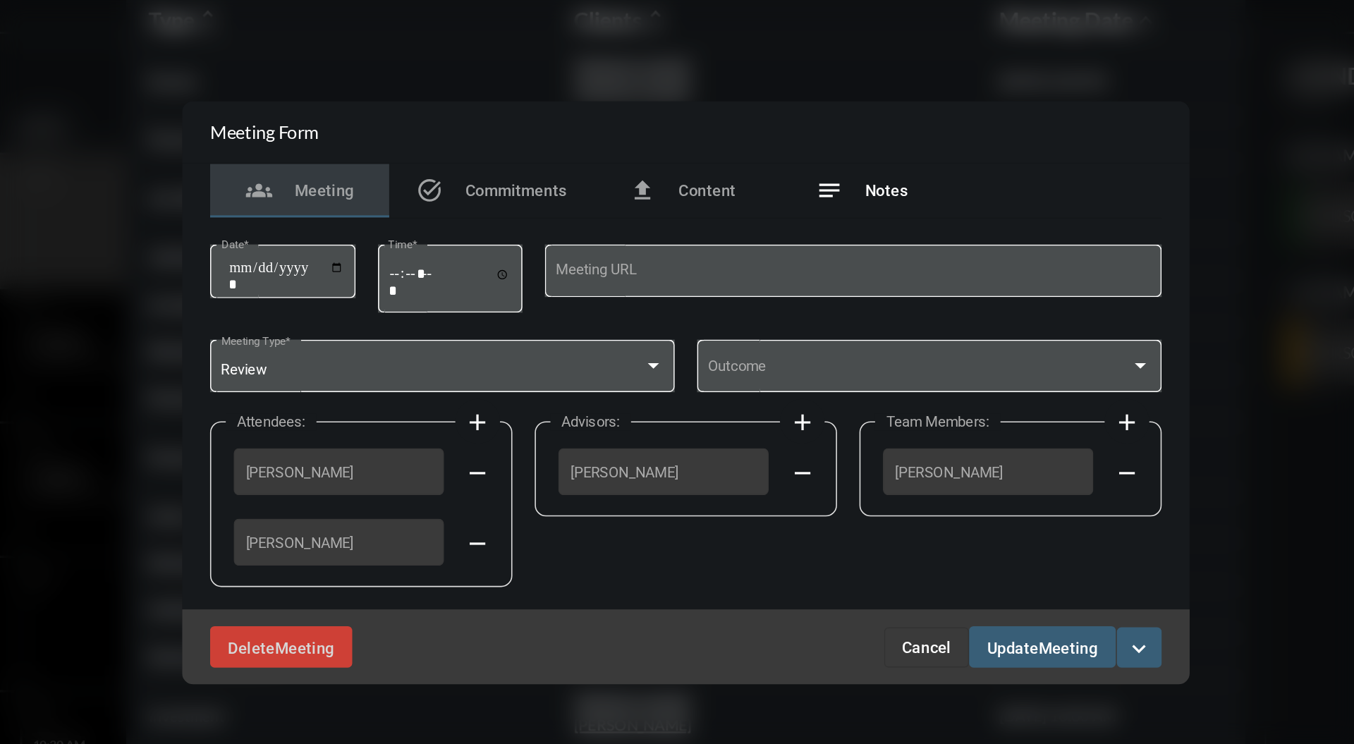
click at [799, 238] on div "notes Notes" at bounding box center [788, 244] width 58 height 17
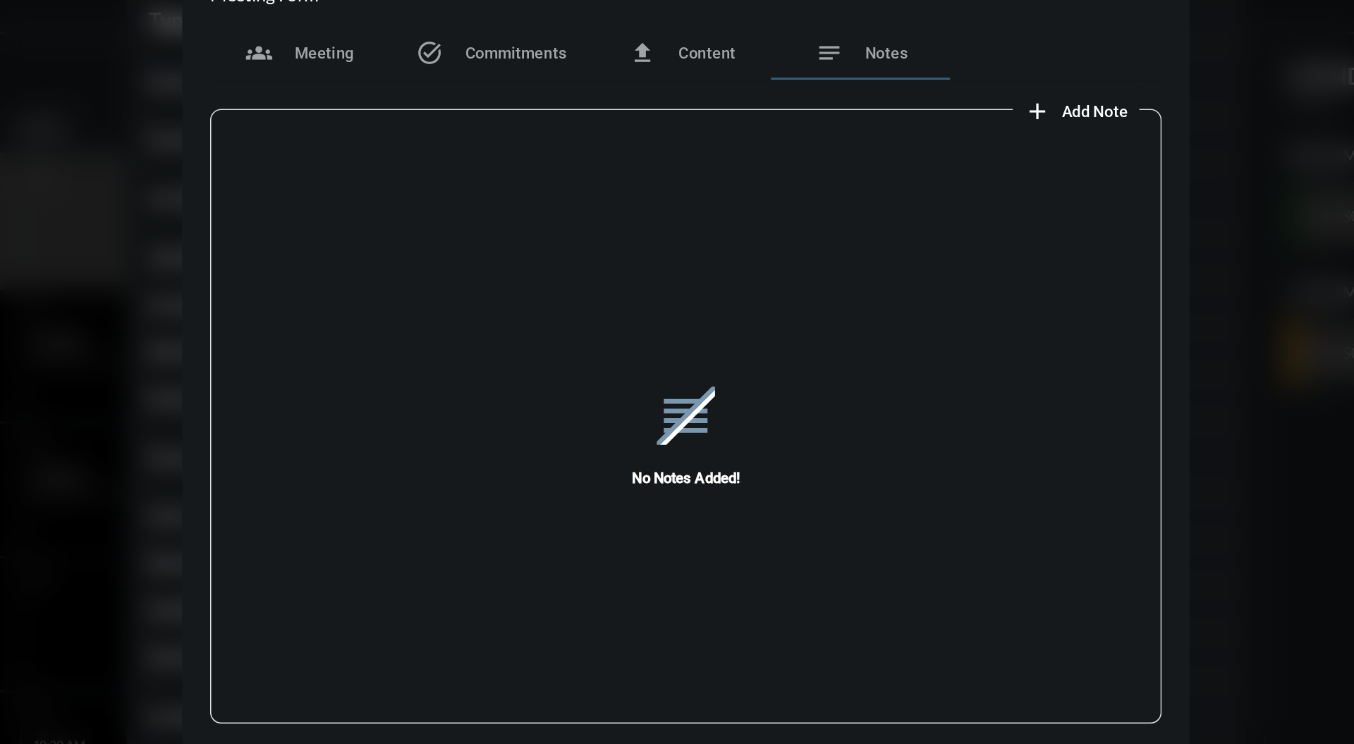
click at [956, 206] on div "reorder No Notes Added!" at bounding box center [677, 399] width 600 height 391
click at [940, 201] on button "add Add Note" at bounding box center [923, 193] width 80 height 28
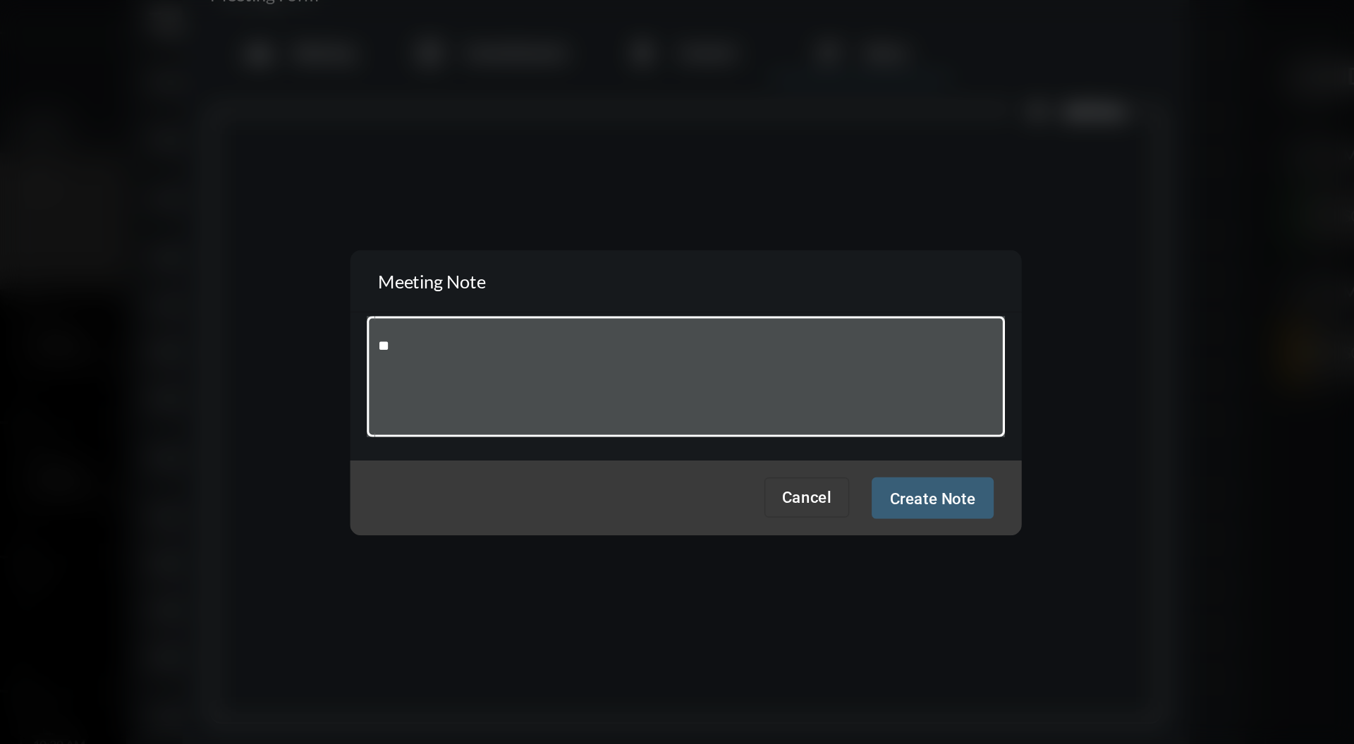
type textarea "*"
click at [764, 439] on span "Cancel" at bounding box center [753, 437] width 31 height 11
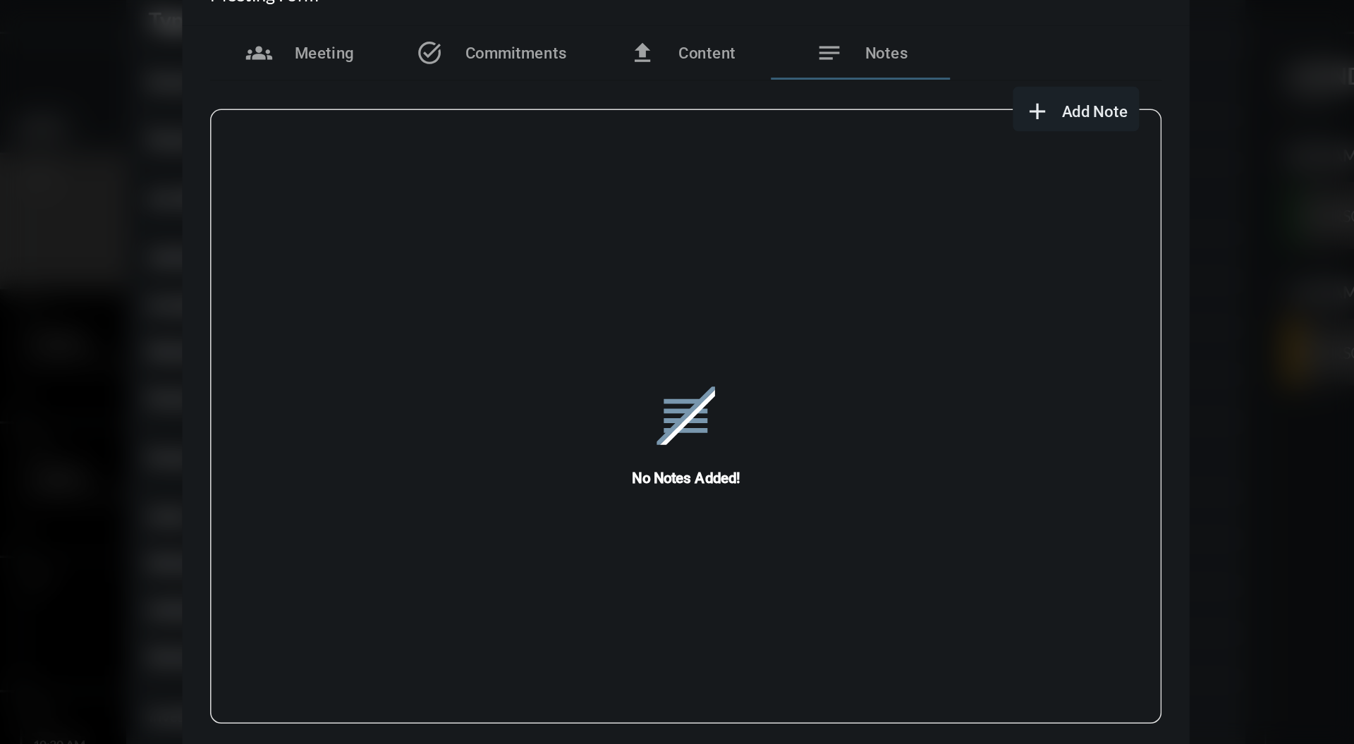
click at [1031, 327] on div at bounding box center [677, 372] width 1354 height 744
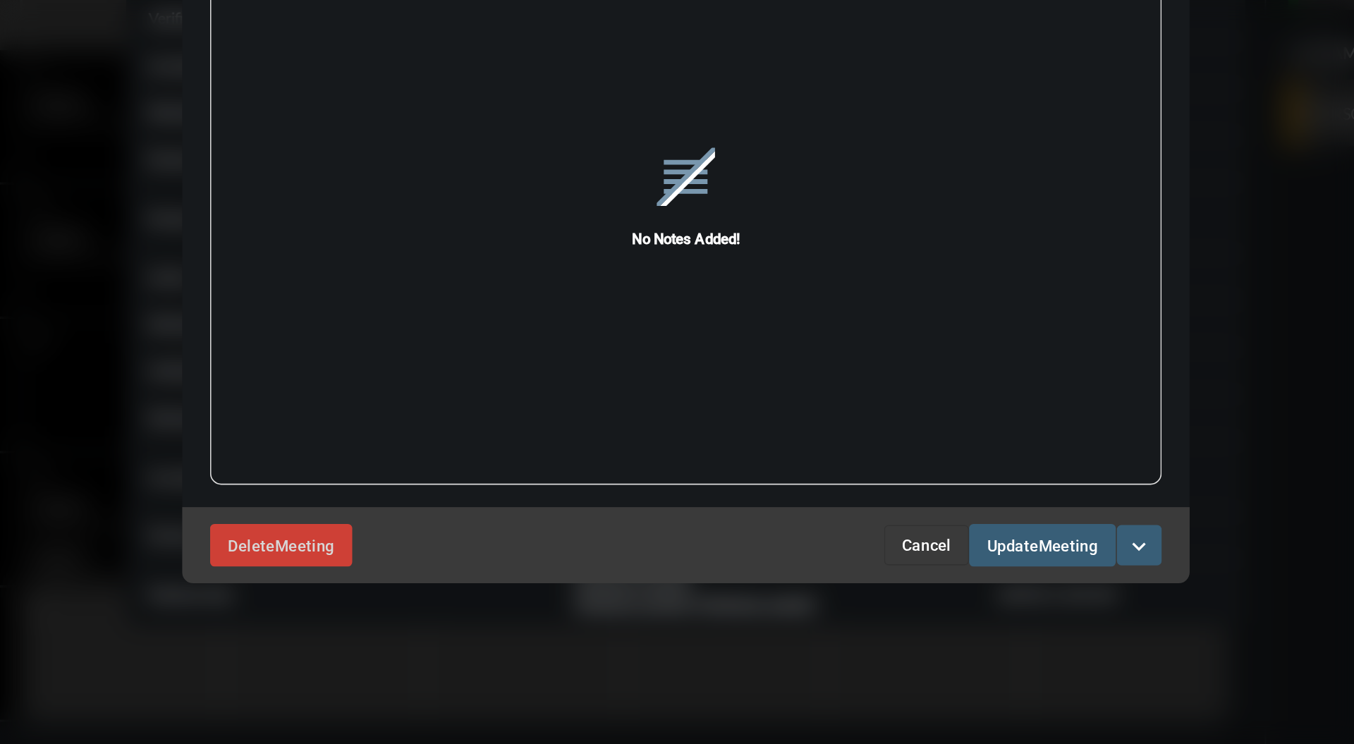
click at [834, 611] on button "Cancel" at bounding box center [829, 618] width 54 height 25
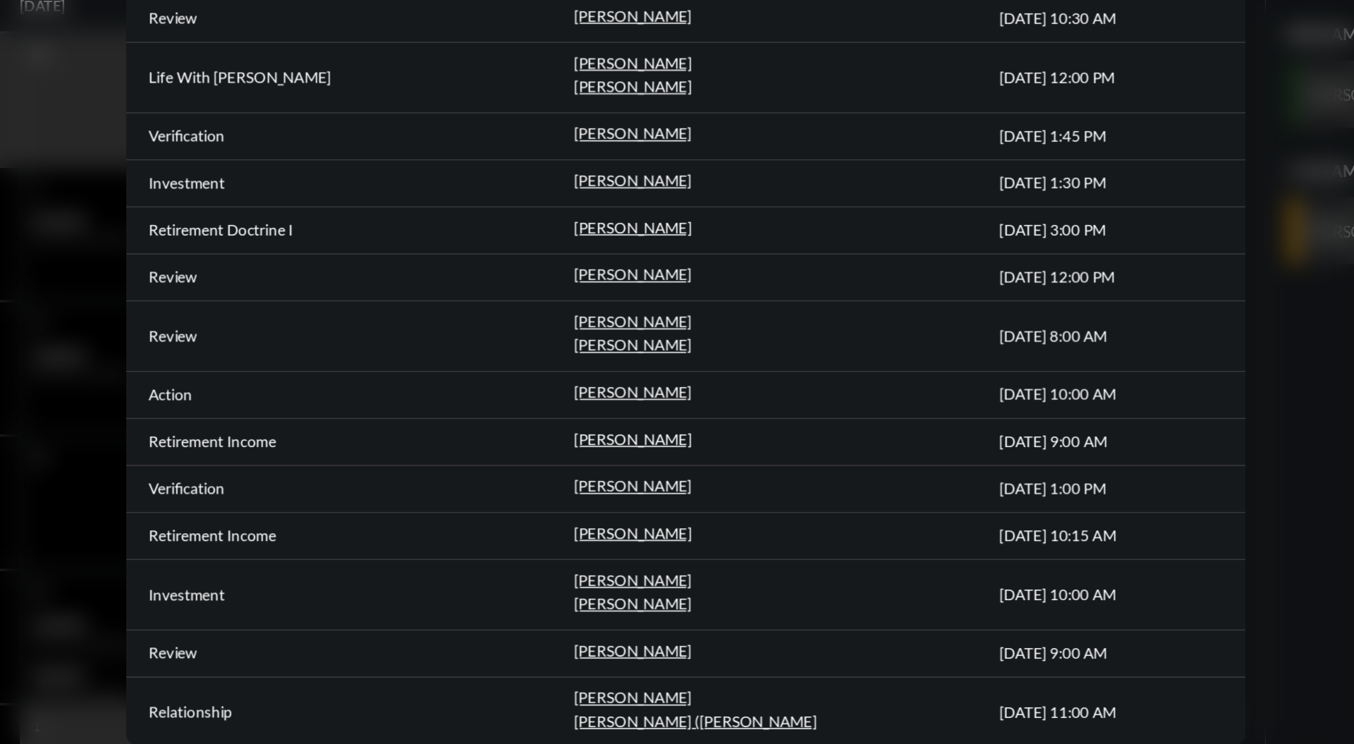
click at [1054, 447] on div at bounding box center [677, 372] width 1354 height 744
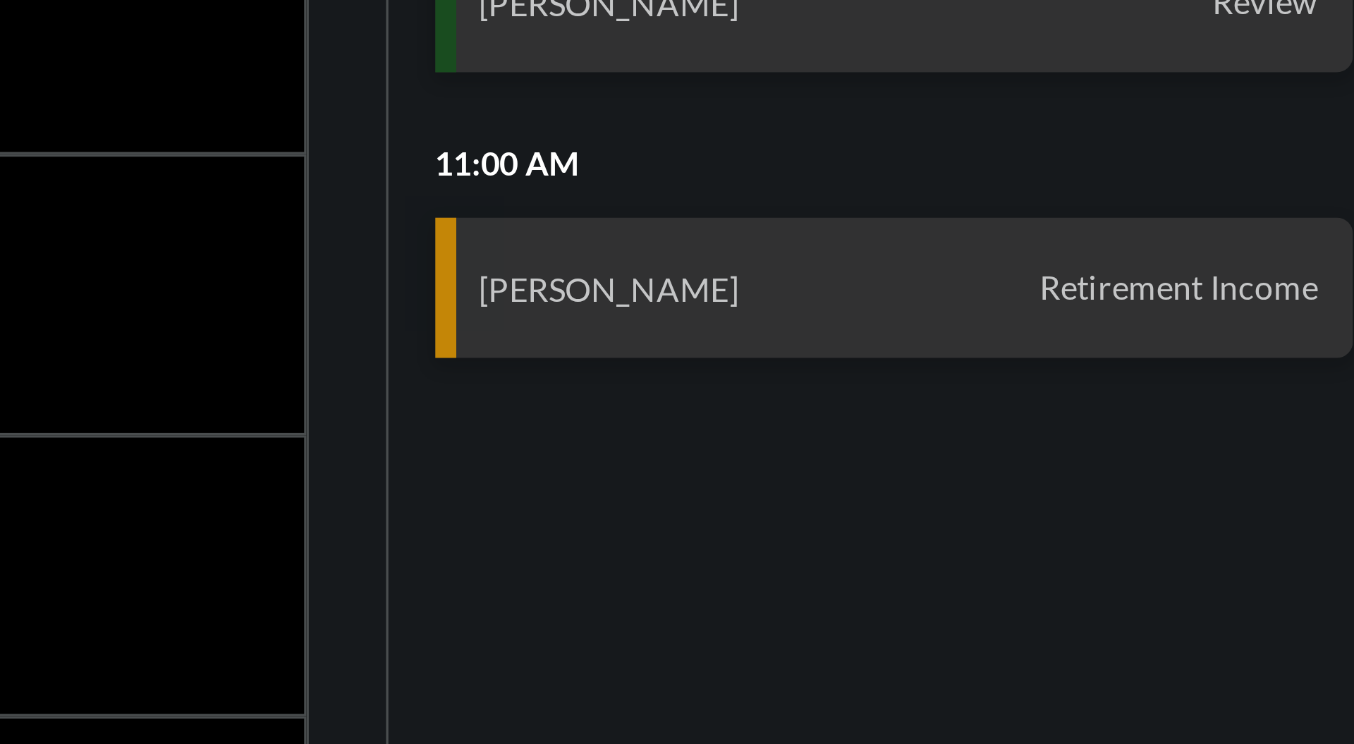
scroll to position [0, 0]
